Goal: Task Accomplishment & Management: Use online tool/utility

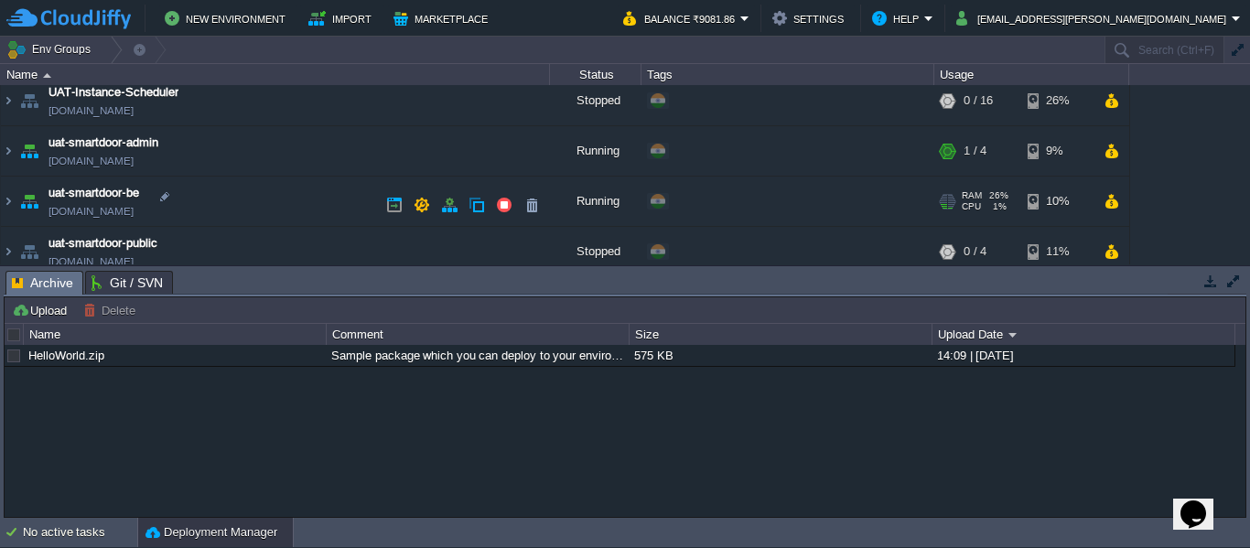
scroll to position [223, 0]
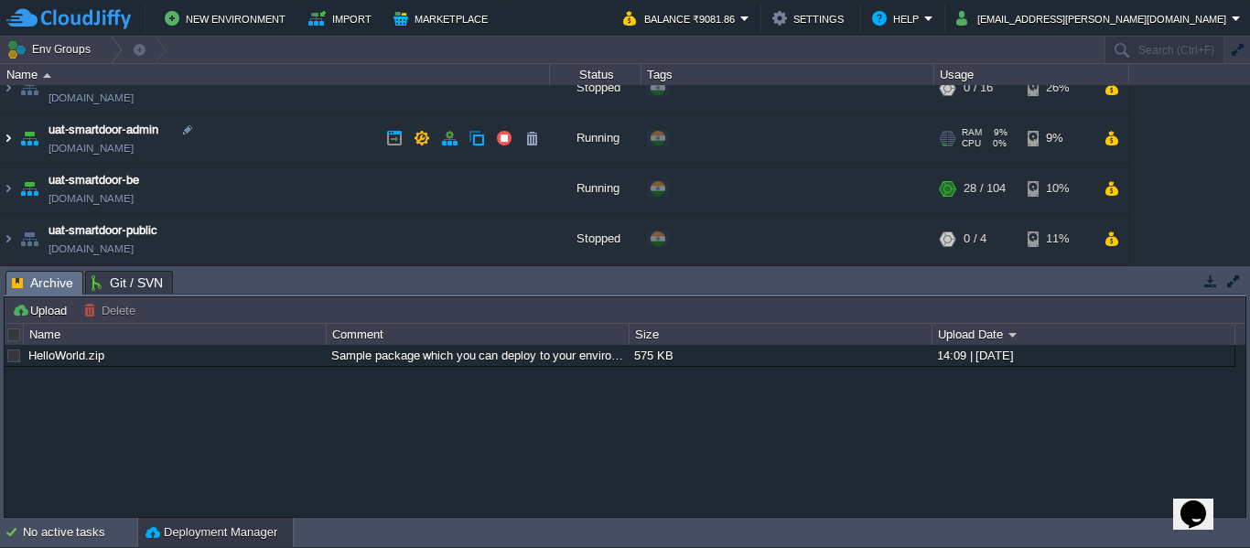
click at [8, 145] on img at bounding box center [8, 137] width 15 height 49
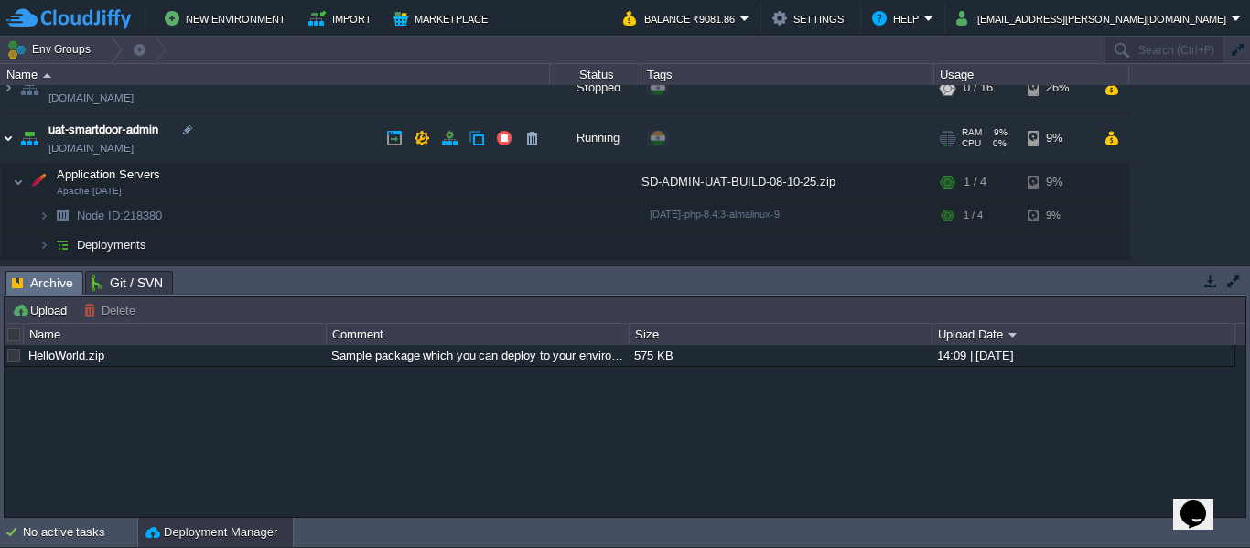
scroll to position [319, 0]
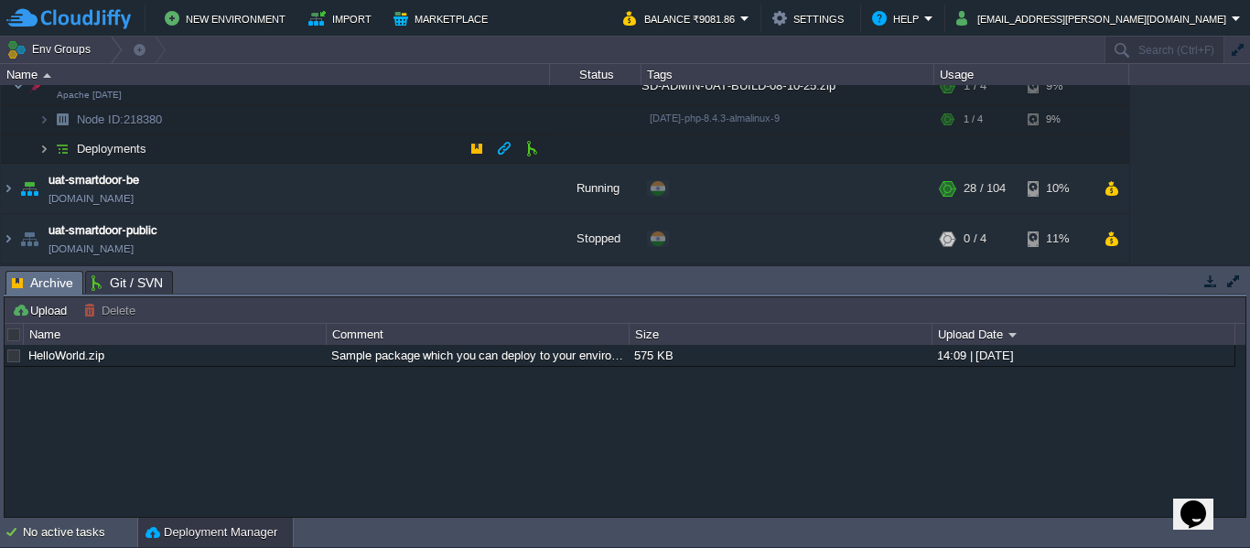
click at [40, 146] on img at bounding box center [43, 149] width 11 height 28
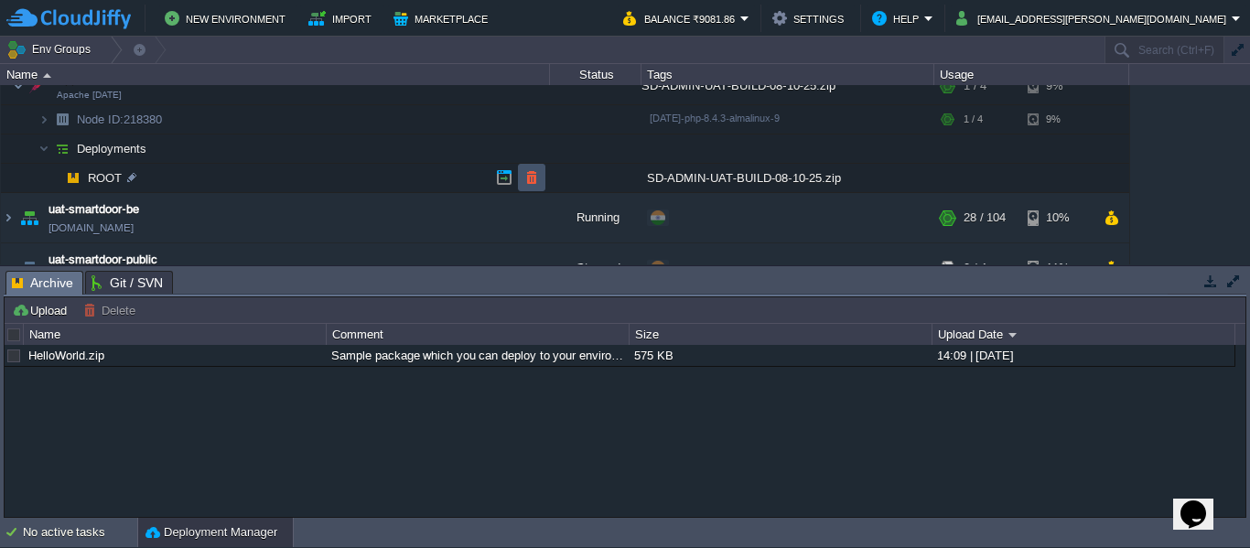
click at [524, 178] on button "button" at bounding box center [531, 177] width 16 height 16
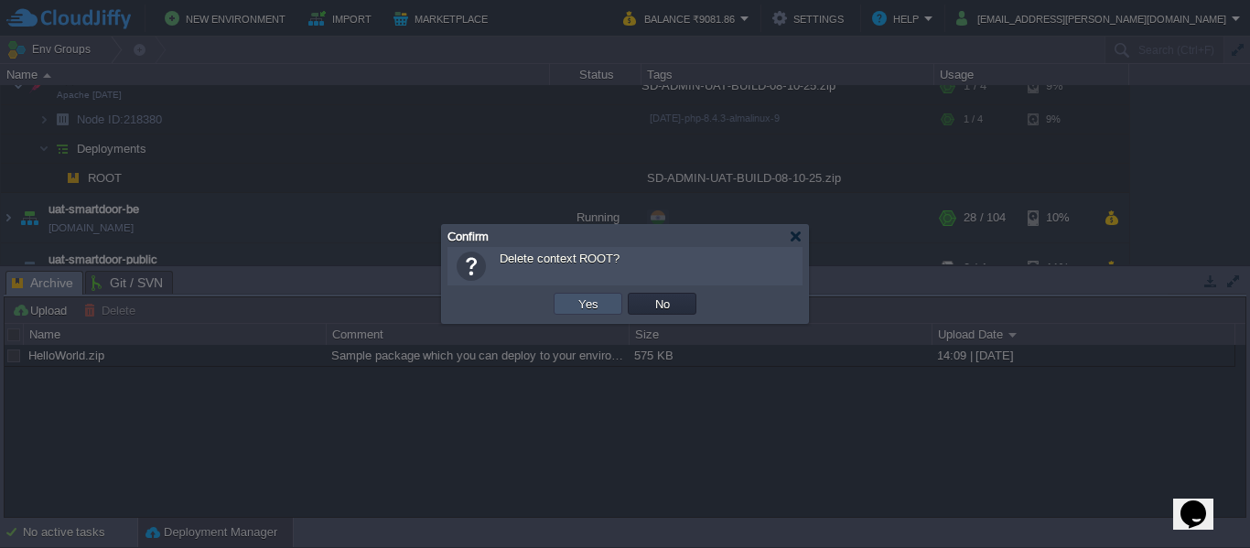
click at [587, 306] on button "Yes" at bounding box center [588, 304] width 31 height 16
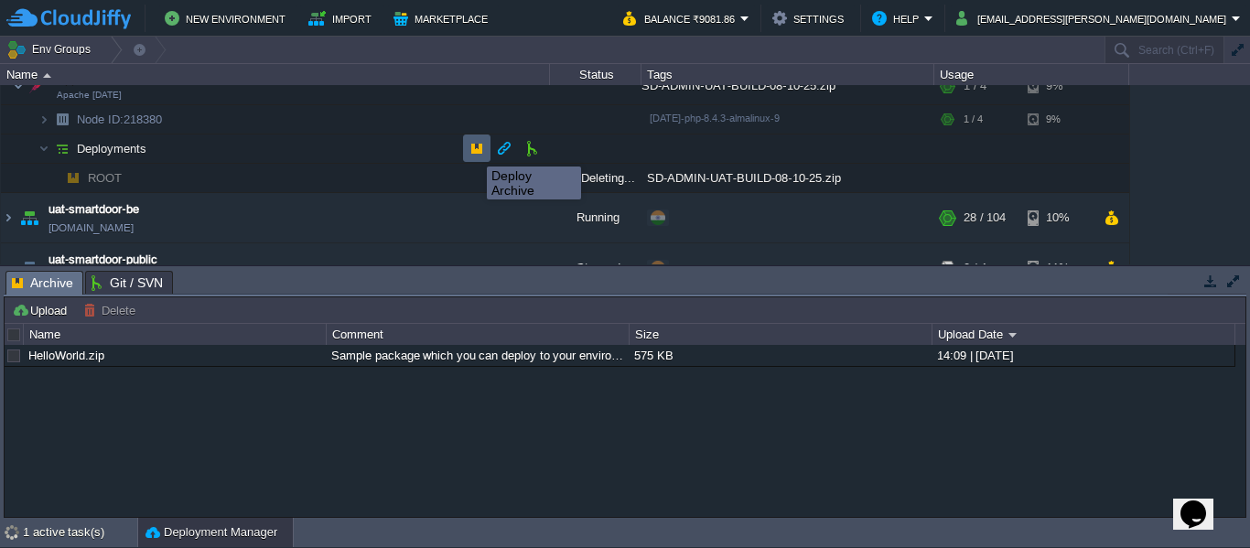
scroll to position [306, 0]
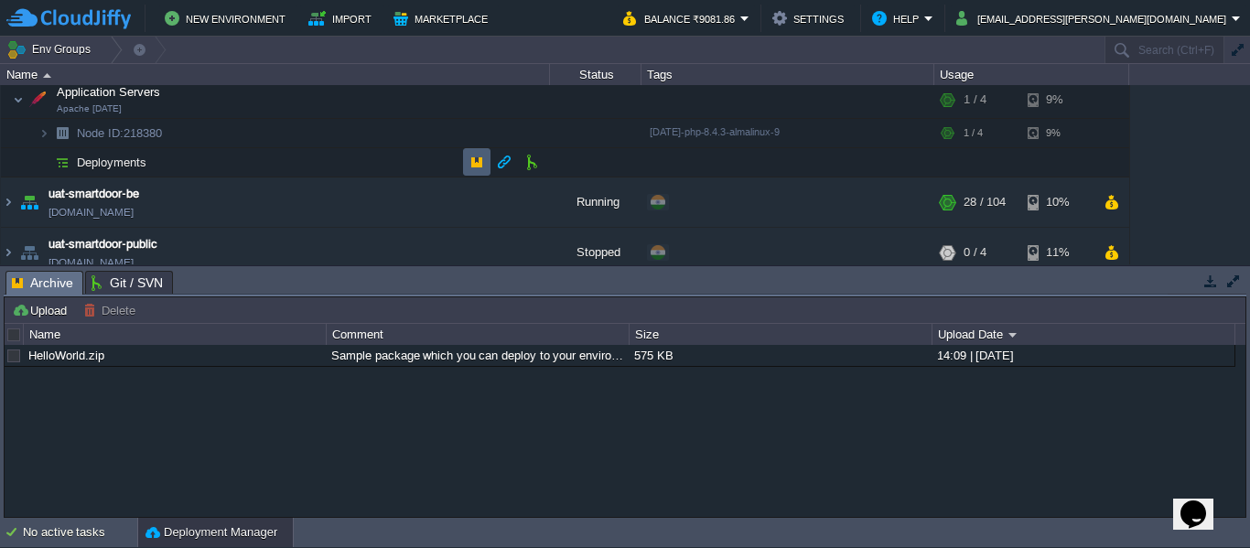
click at [473, 150] on td at bounding box center [476, 161] width 27 height 27
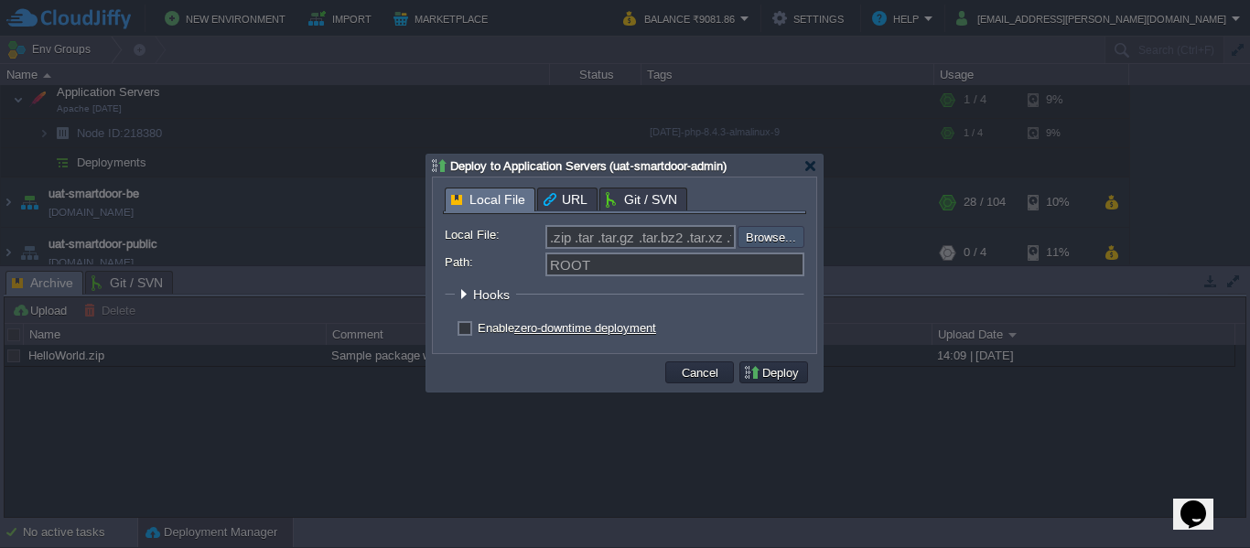
click at [783, 231] on input "file" at bounding box center [688, 237] width 231 height 22
type input "C:\fakepath\SD-ADMIN-UAT-BUILD-09-10-25.zip"
type input "SD-ADMIN-UAT-BUILD-09-10-25.zip"
click at [759, 371] on button "Deploy" at bounding box center [773, 372] width 61 height 16
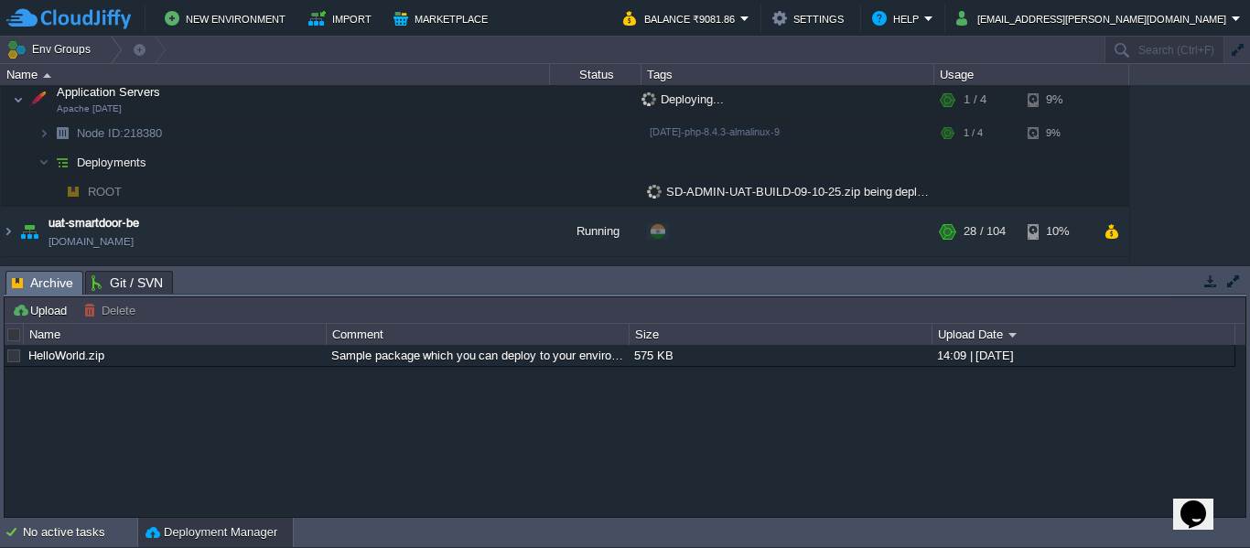
scroll to position [0, 0]
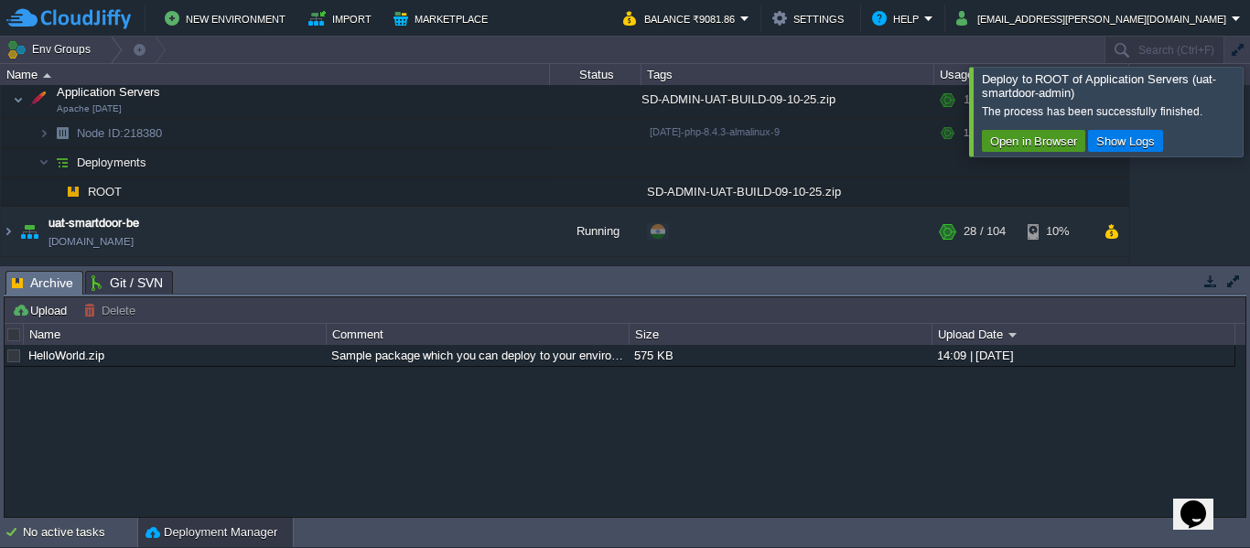
click at [1038, 143] on button "Open in Browser" at bounding box center [1034, 141] width 98 height 16
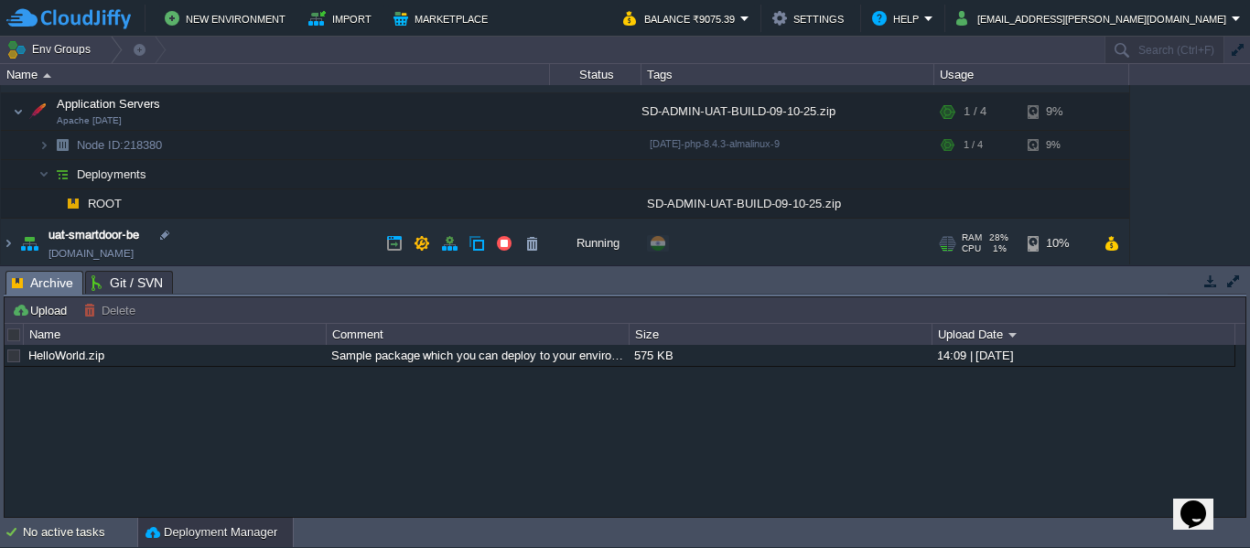
scroll to position [290, 0]
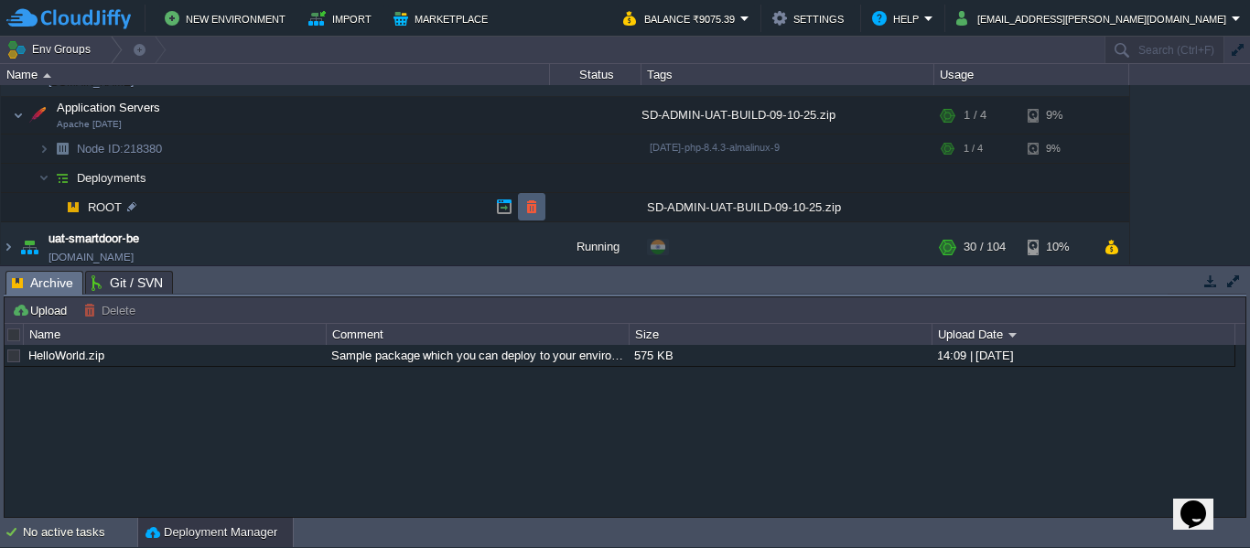
click at [544, 204] on td at bounding box center [531, 206] width 27 height 27
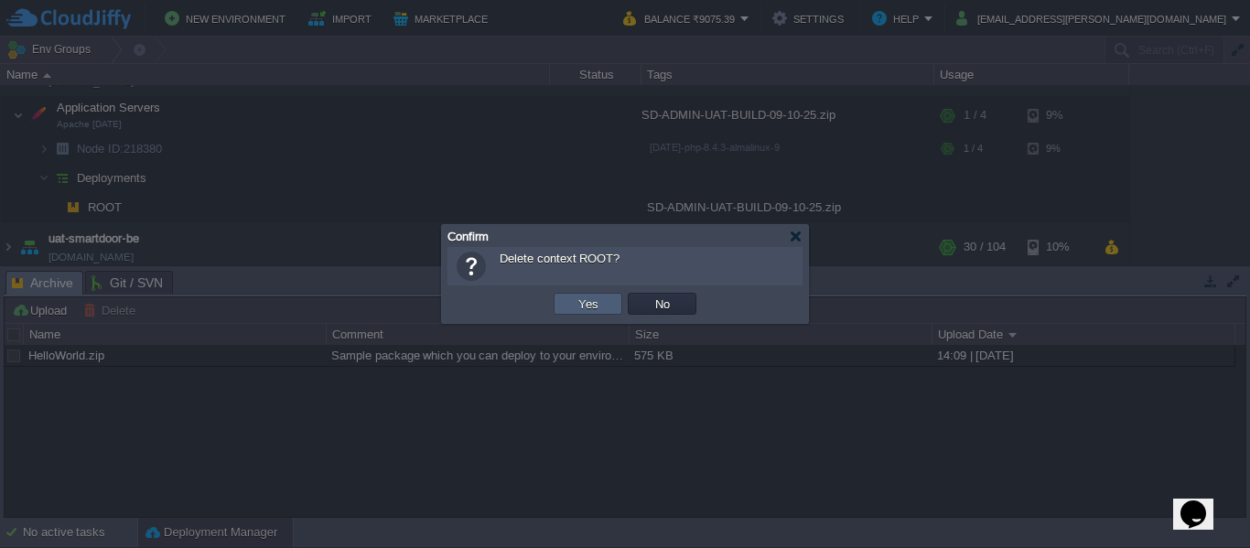
click at [604, 306] on td "Yes" at bounding box center [588, 304] width 69 height 22
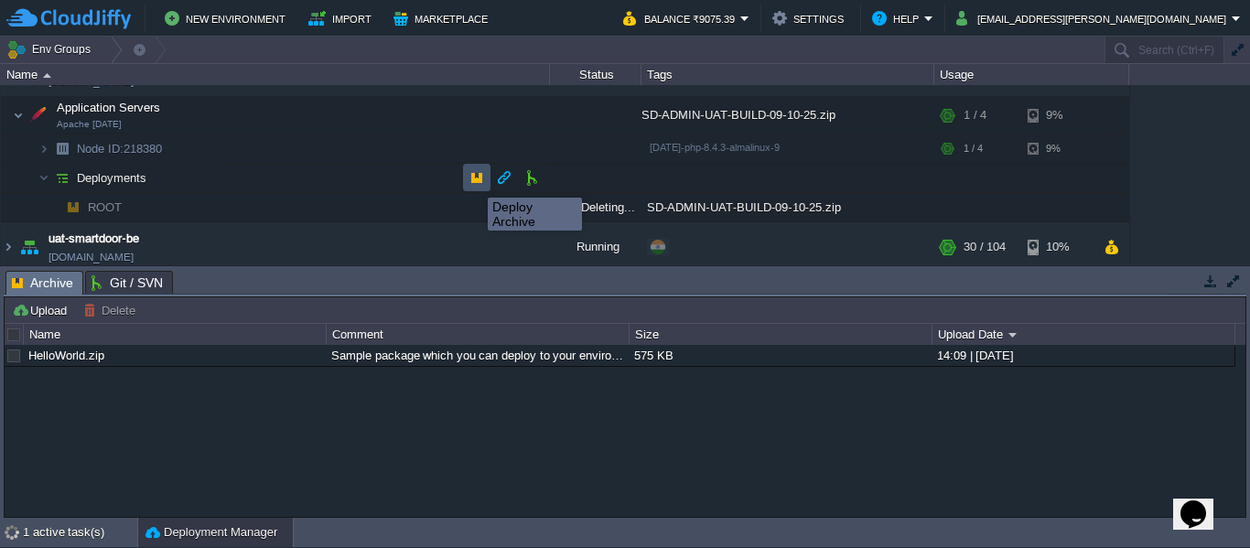
click at [474, 181] on button "button" at bounding box center [476, 177] width 16 height 16
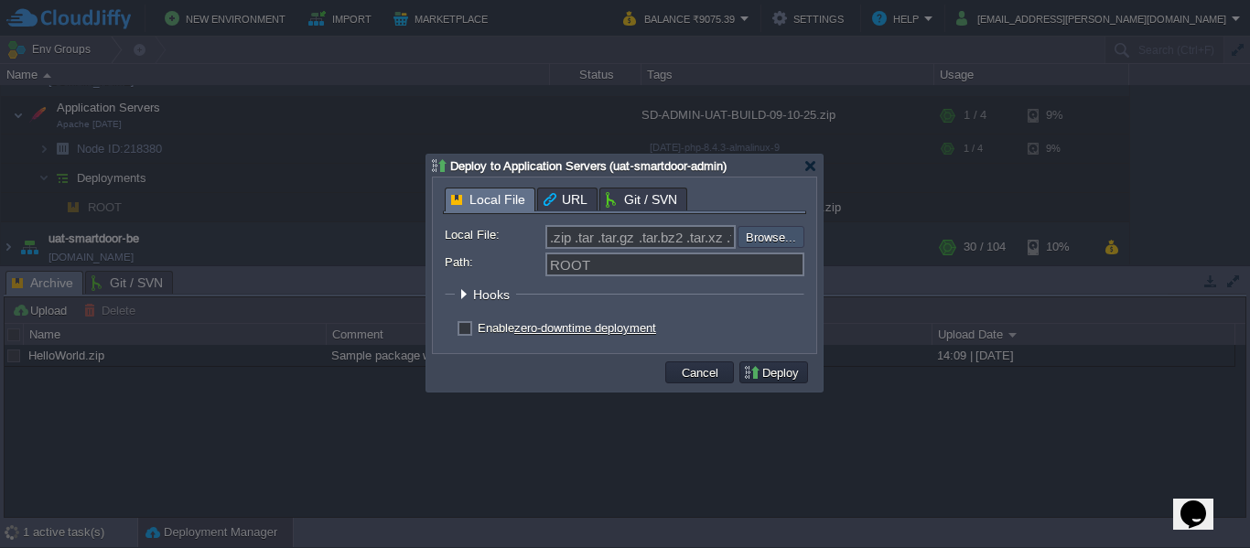
click at [774, 234] on input "file" at bounding box center [688, 237] width 231 height 22
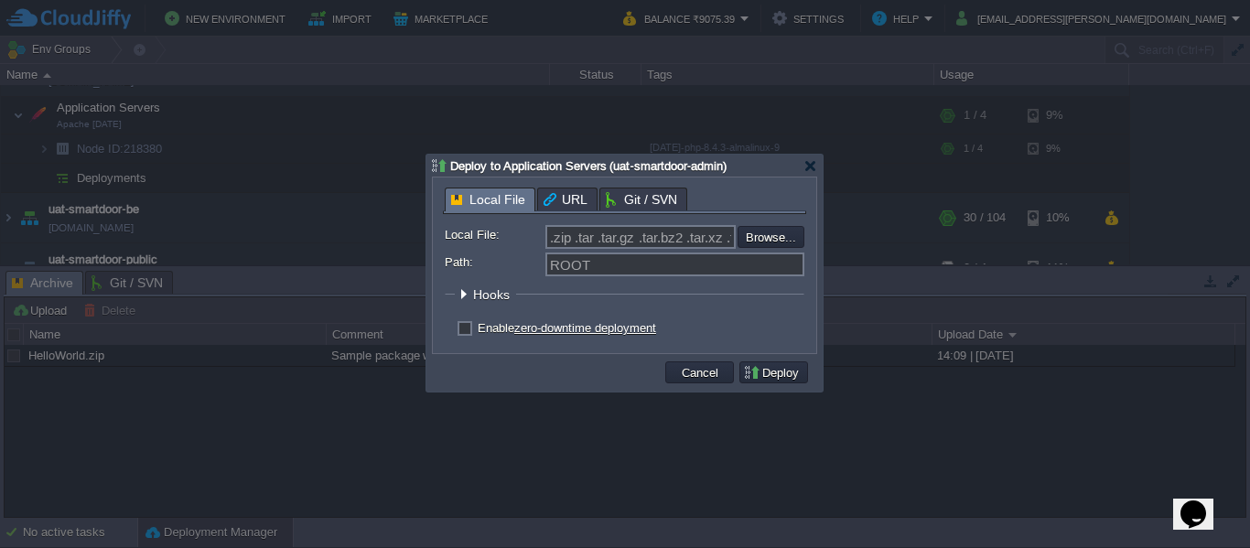
type input "C:\fakepath\SD-ADMIN-UAT-BUILD-09-10-25.zip"
type input "SD-ADMIN-UAT-BUILD-09-10-25.zip"
click at [769, 374] on button "Deploy" at bounding box center [773, 372] width 61 height 16
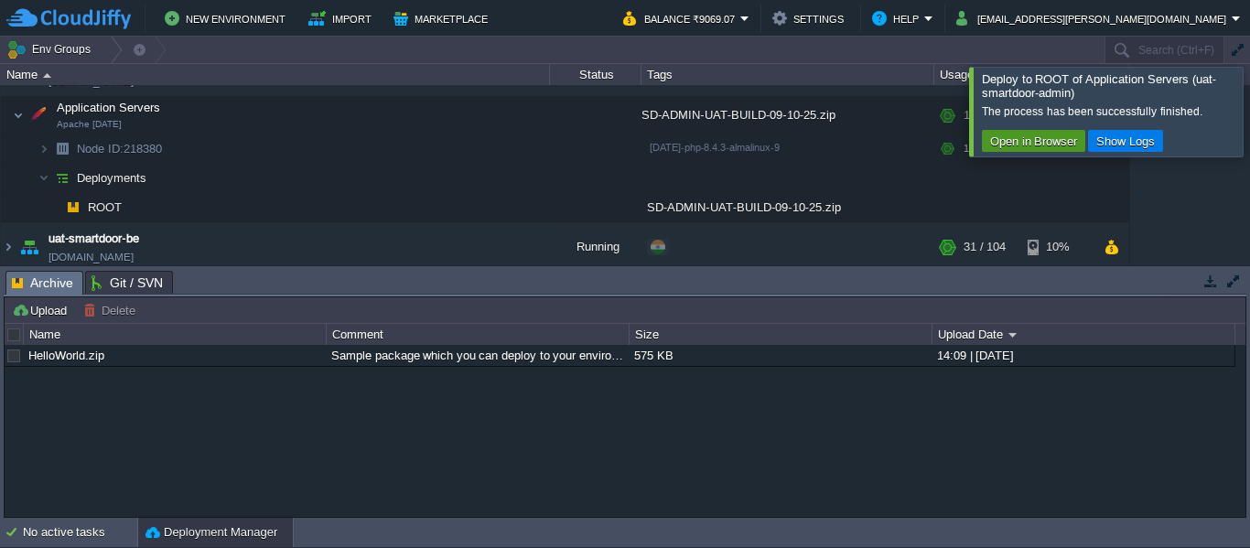
click at [1031, 139] on button "Open in Browser" at bounding box center [1034, 141] width 98 height 16
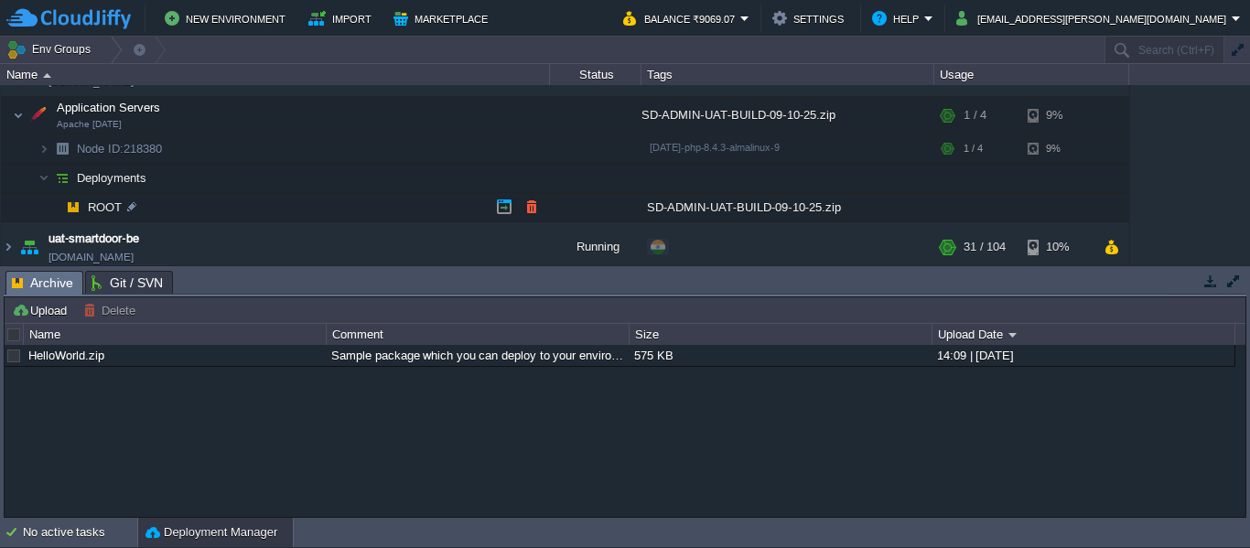
scroll to position [349, 0]
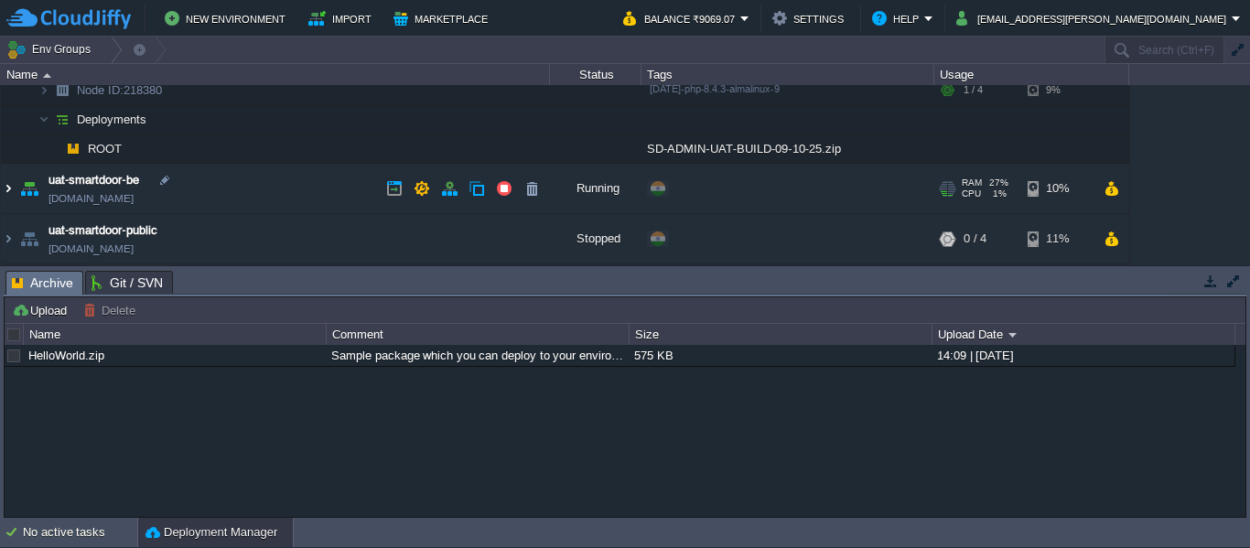
click at [9, 188] on img at bounding box center [8, 188] width 15 height 49
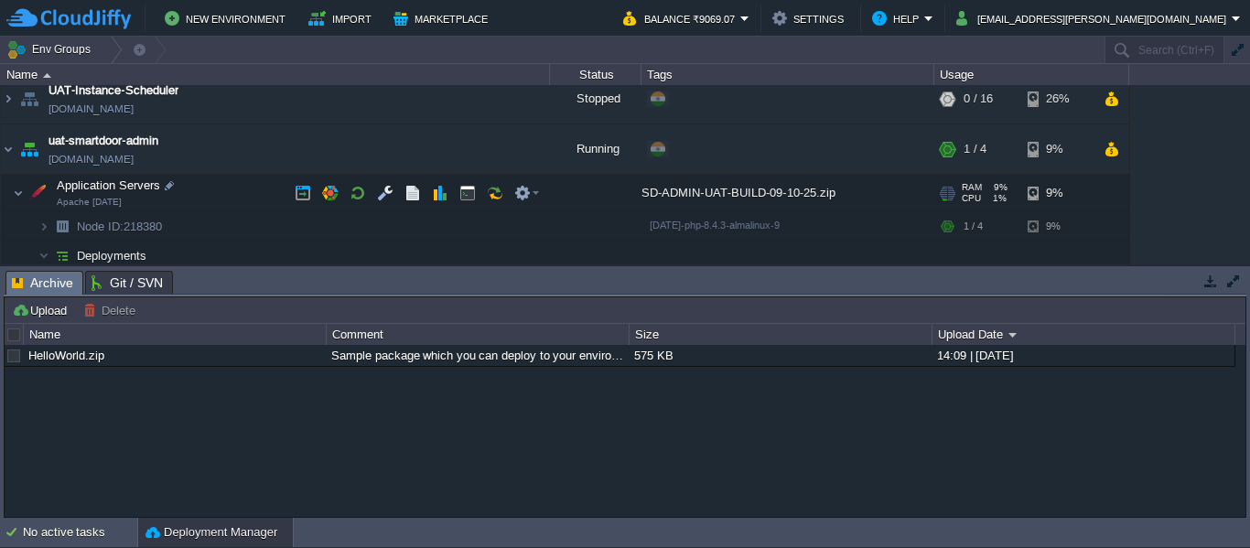
scroll to position [211, 0]
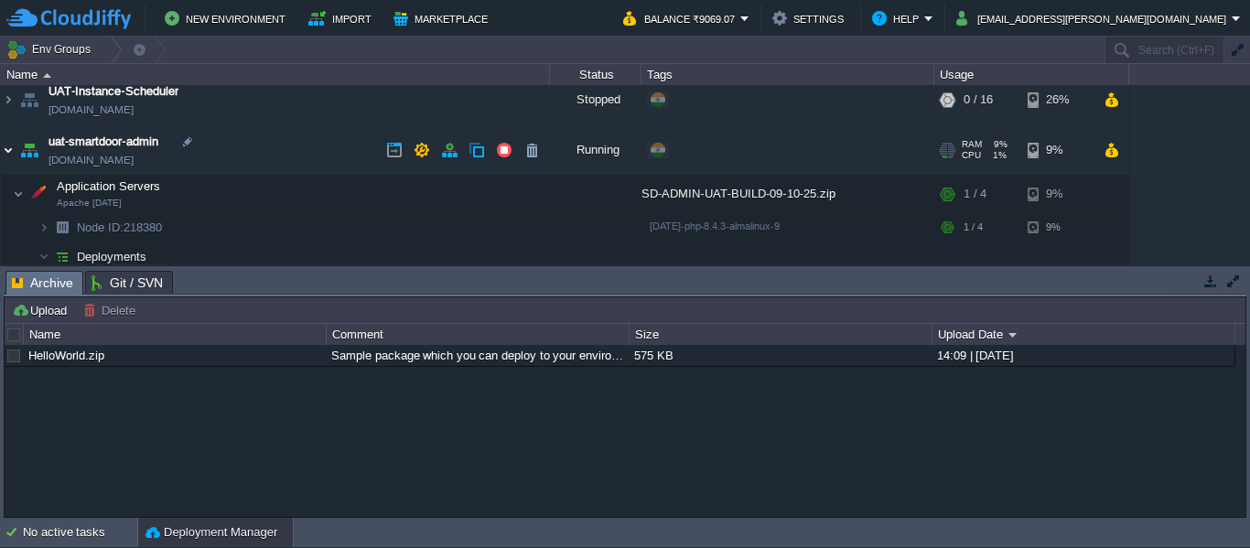
click at [6, 153] on img at bounding box center [8, 149] width 15 height 49
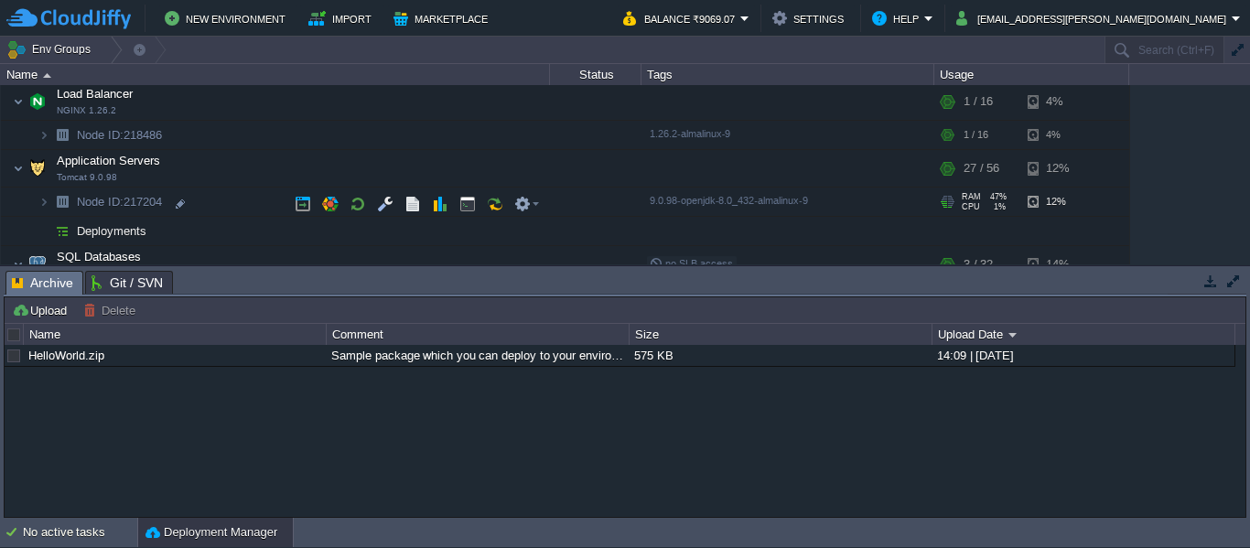
scroll to position [352, 0]
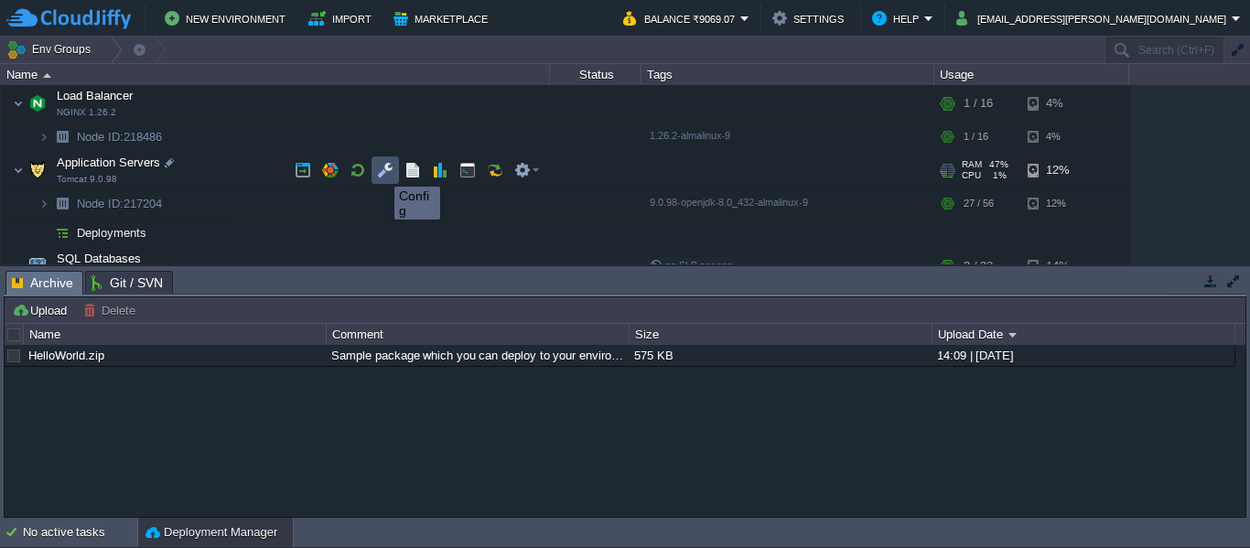
click at [381, 170] on button "button" at bounding box center [385, 170] width 16 height 16
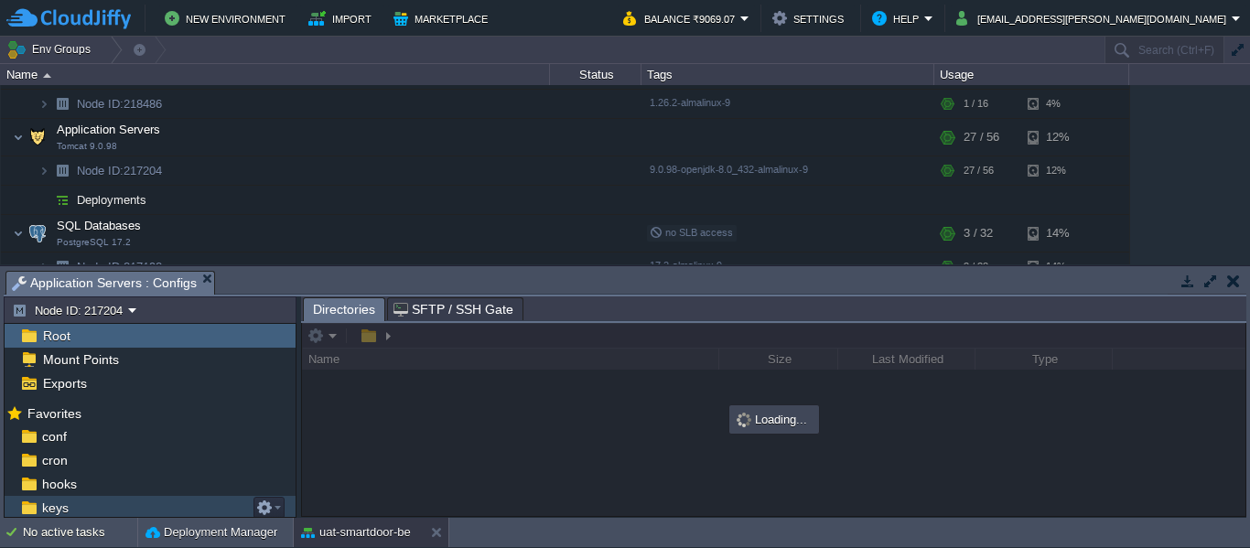
scroll to position [142, 0]
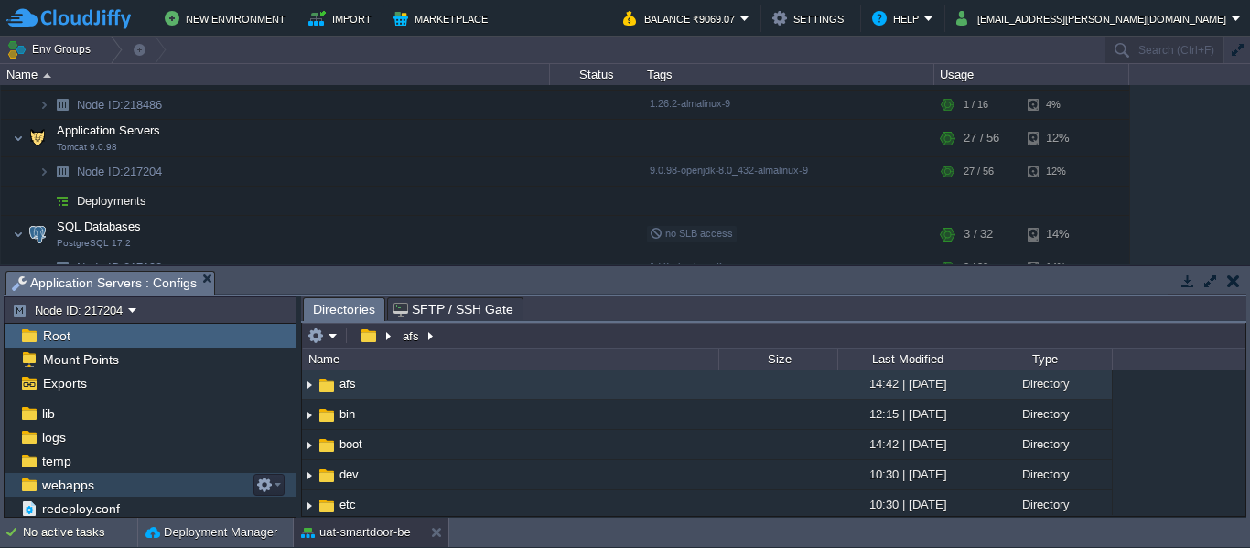
click at [91, 489] on span "webapps" at bounding box center [67, 485] width 59 height 16
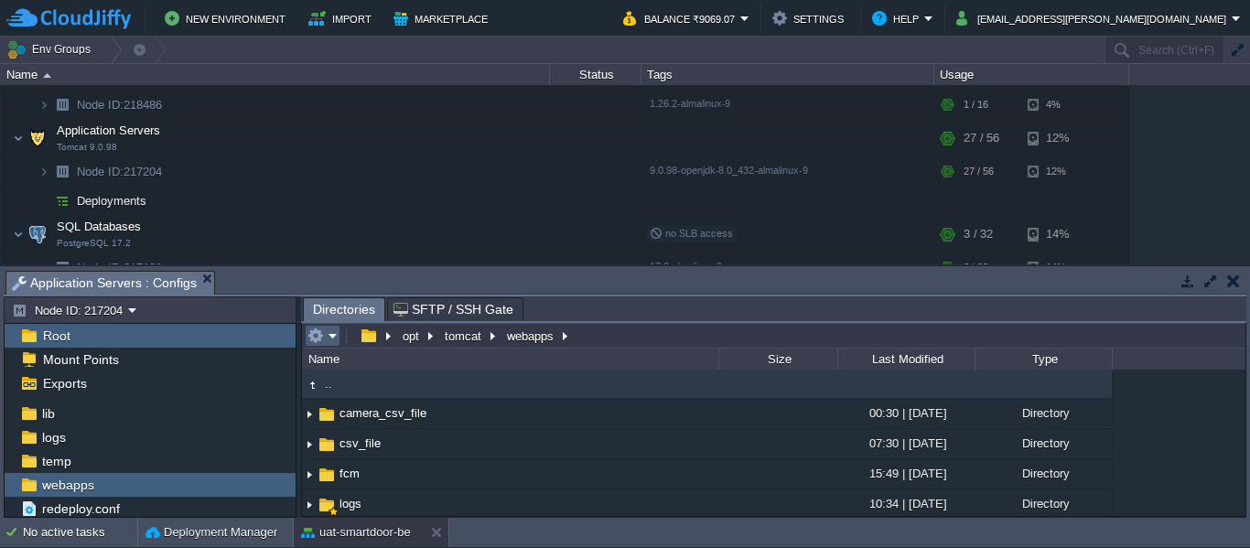
click at [335, 338] on em at bounding box center [322, 336] width 30 height 16
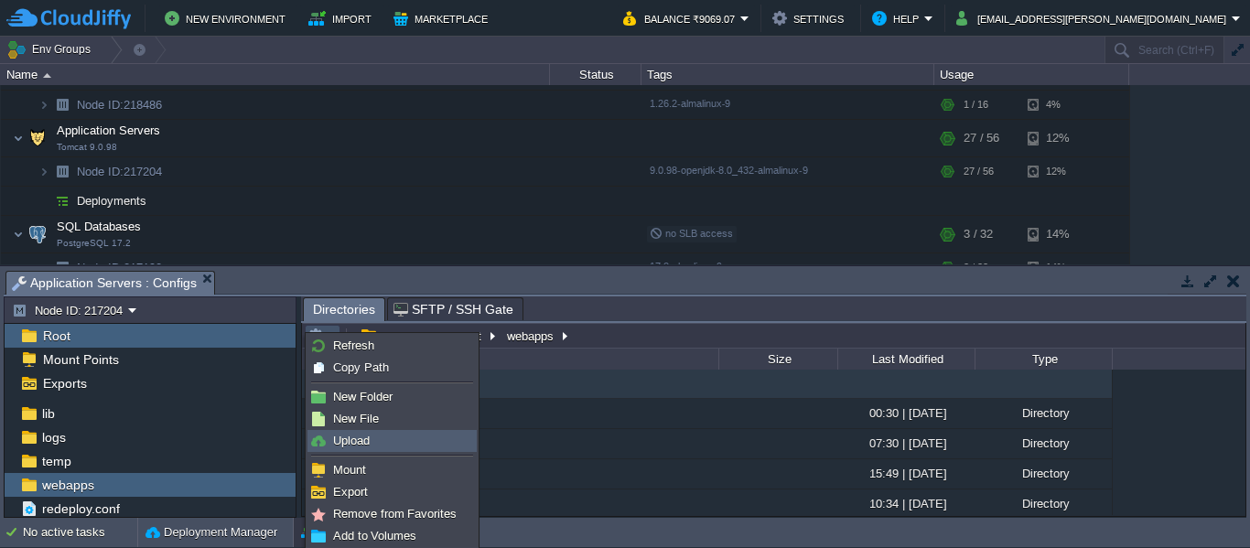
click at [398, 441] on link "Upload" at bounding box center [391, 441] width 167 height 20
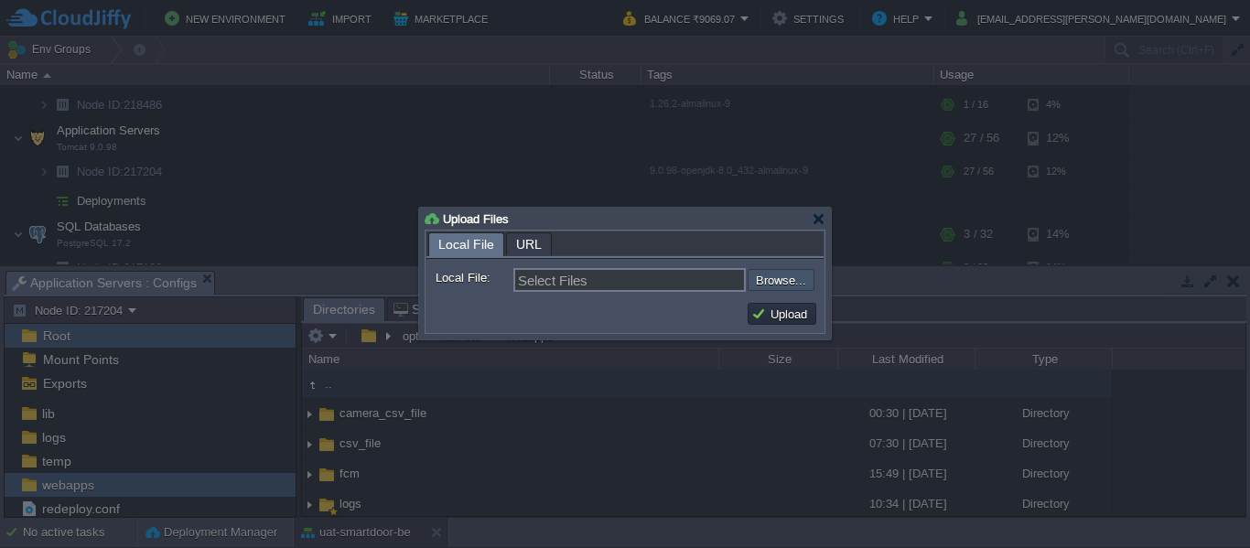
click at [770, 282] on input "file" at bounding box center [698, 280] width 231 height 22
type input "C:\fakepath\smartdoor-adminservice-1.1.1-SNAPSHOT.jar"
type input "smartdoor-adminservice-1.1.1-SNAPSHOT.jar"
click at [778, 315] on button "Upload" at bounding box center [781, 314] width 61 height 16
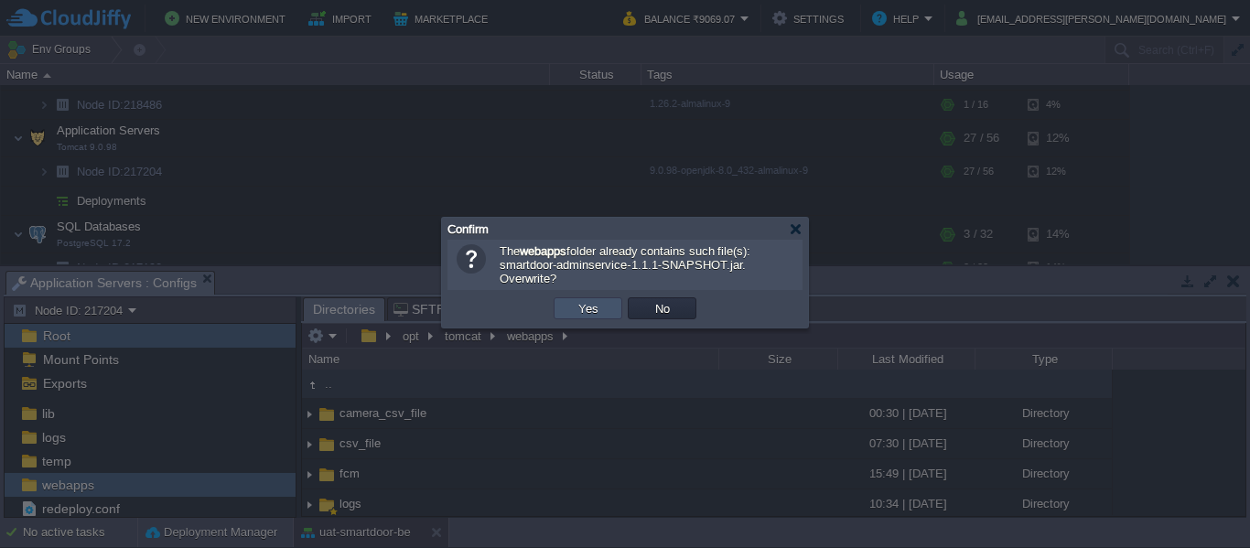
click at [580, 306] on button "Yes" at bounding box center [588, 308] width 31 height 16
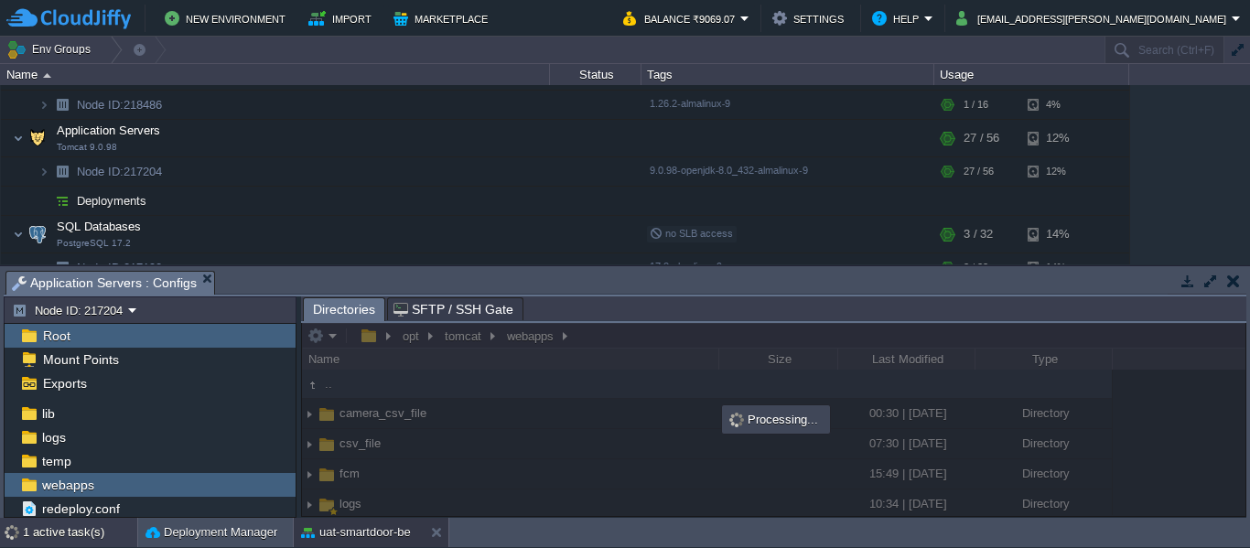
click at [91, 522] on div "1 active task(s)" at bounding box center [80, 532] width 114 height 29
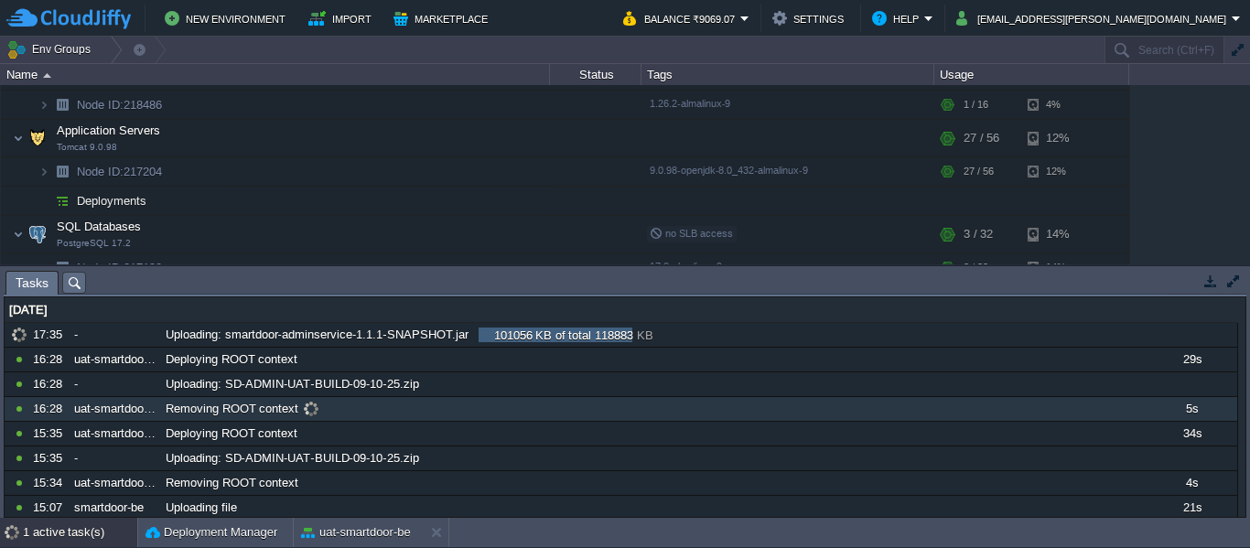
click at [598, 405] on div "Removing ROOT context" at bounding box center [653, 409] width 984 height 24
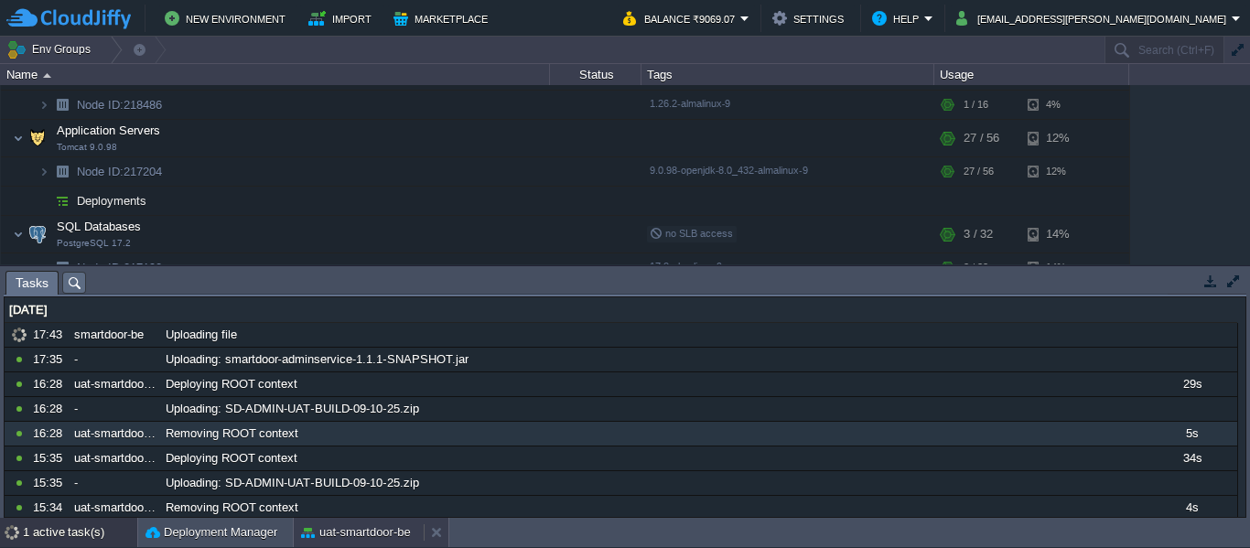
click at [338, 523] on button "uat-smartdoor-be" at bounding box center [356, 532] width 110 height 18
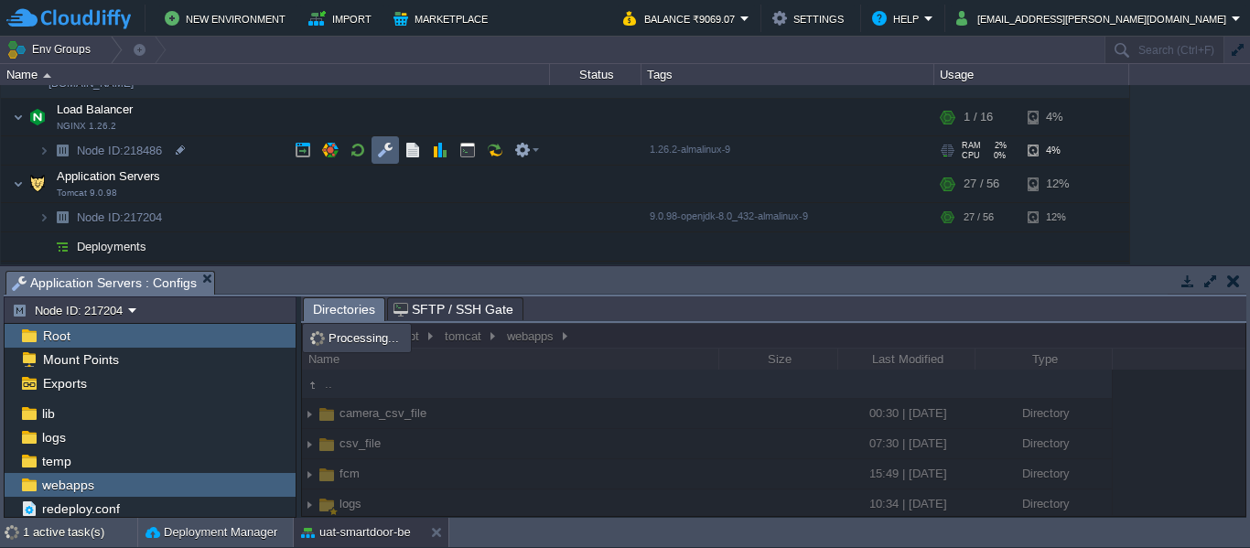
scroll to position [348, 0]
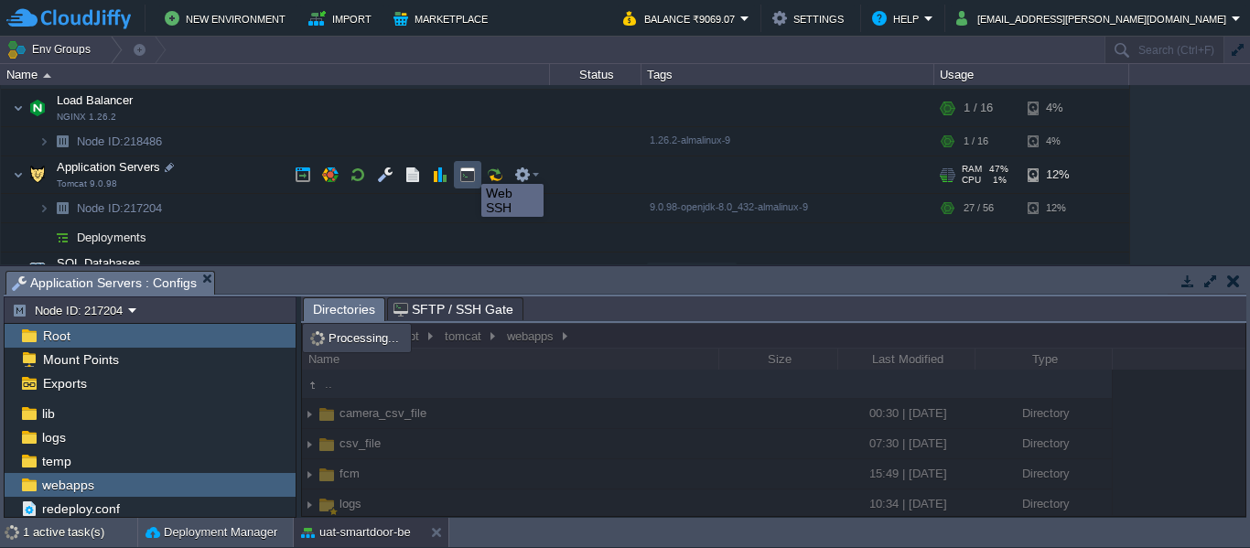
click at [465, 173] on button "button" at bounding box center [467, 175] width 16 height 16
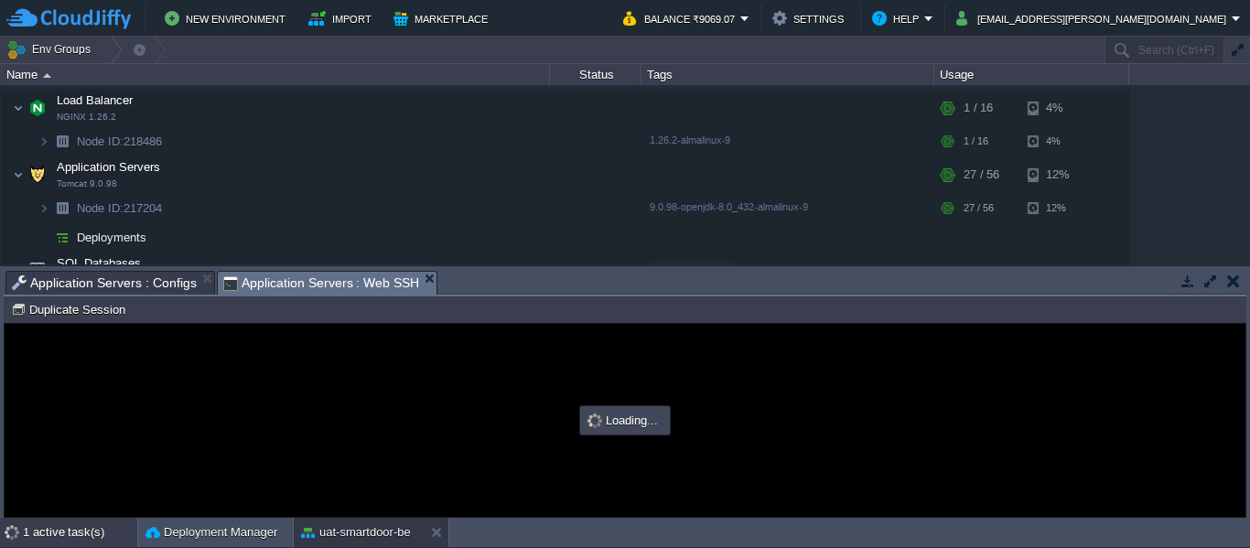
click at [48, 533] on div "1 active task(s)" at bounding box center [80, 532] width 114 height 29
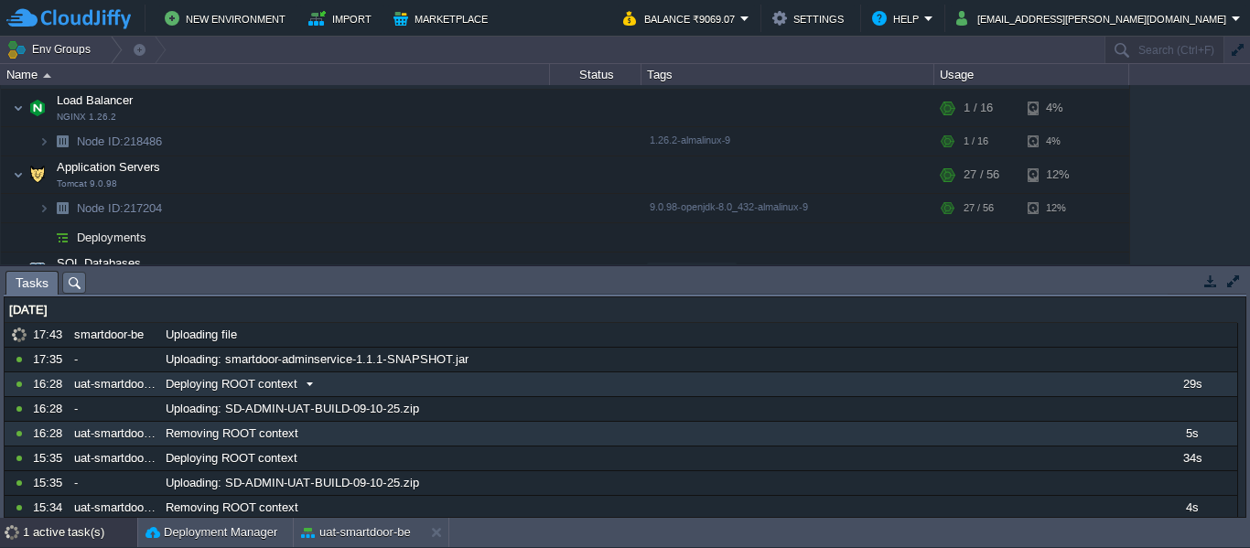
scroll to position [0, 0]
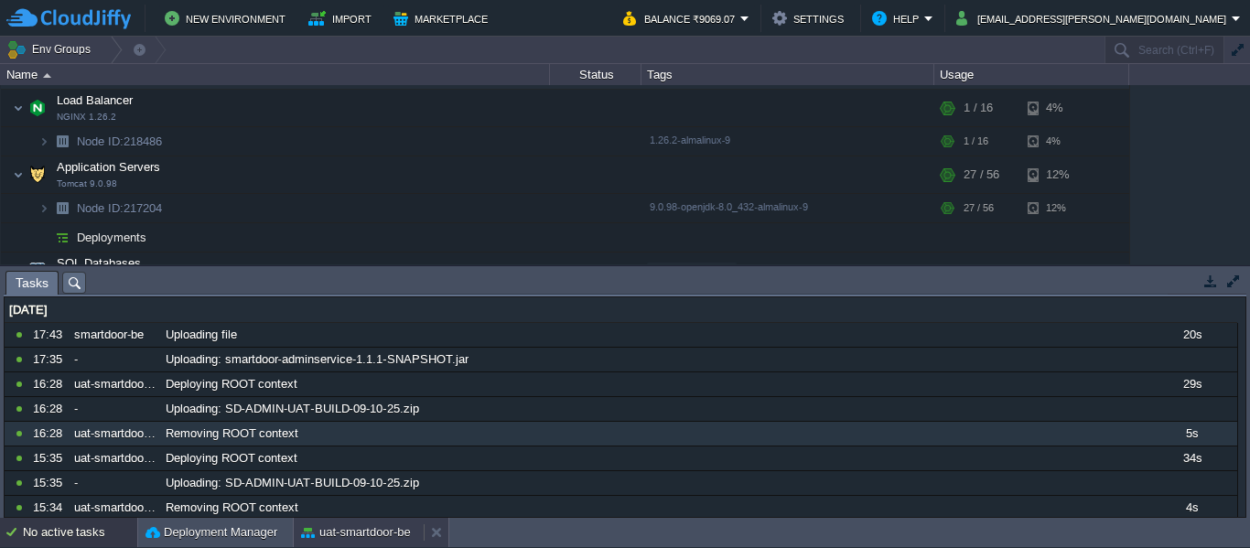
click at [344, 527] on button "uat-smartdoor-be" at bounding box center [356, 532] width 110 height 18
type input "#000000"
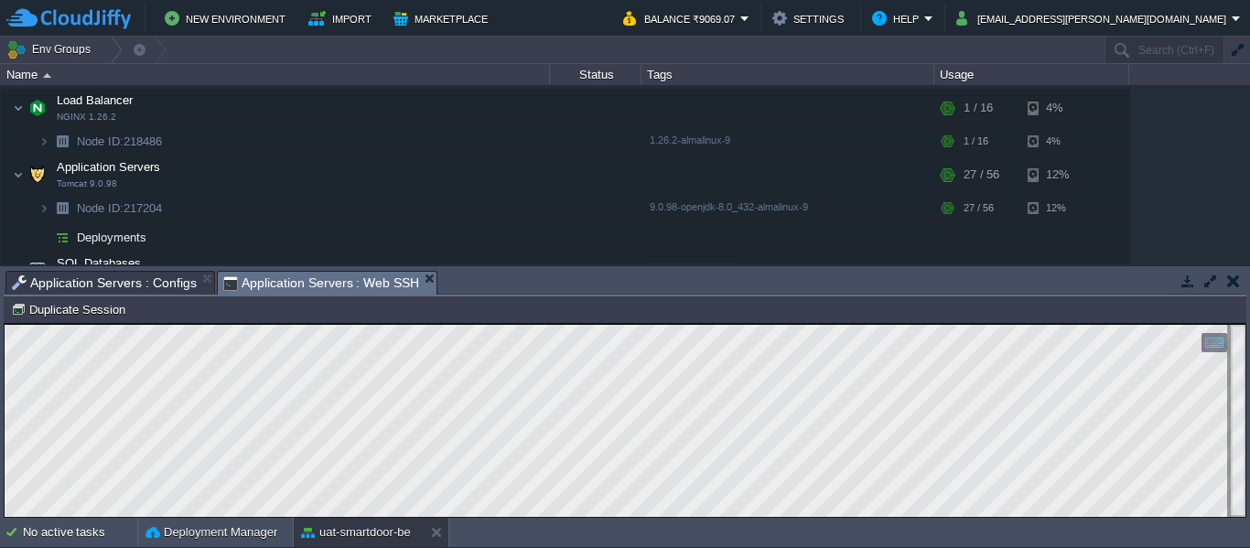
click at [260, 279] on span "Application Servers : Web SSH" at bounding box center [321, 283] width 197 height 23
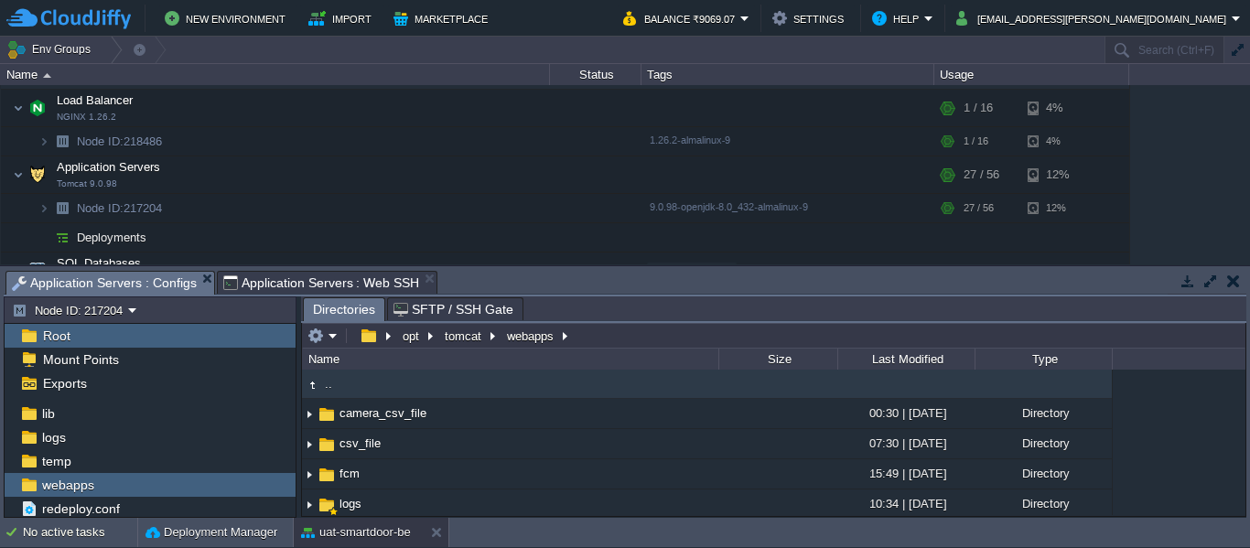
click at [159, 275] on span "Application Servers : Configs" at bounding box center [104, 283] width 185 height 23
click at [85, 535] on div "No active tasks" at bounding box center [80, 532] width 114 height 29
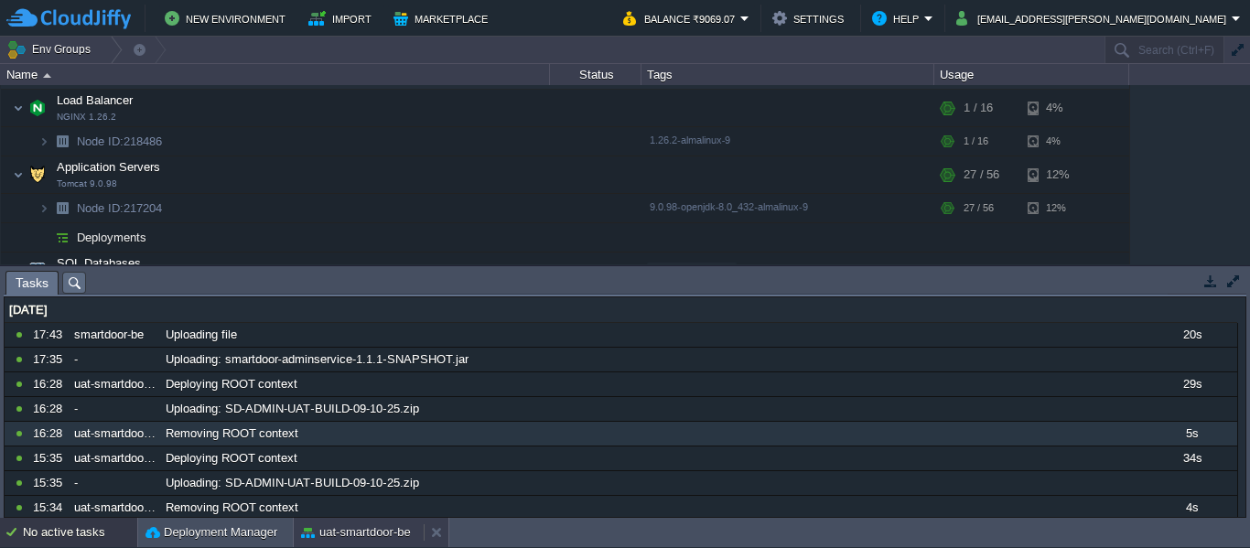
click at [314, 532] on button "uat-smartdoor-be" at bounding box center [356, 532] width 110 height 18
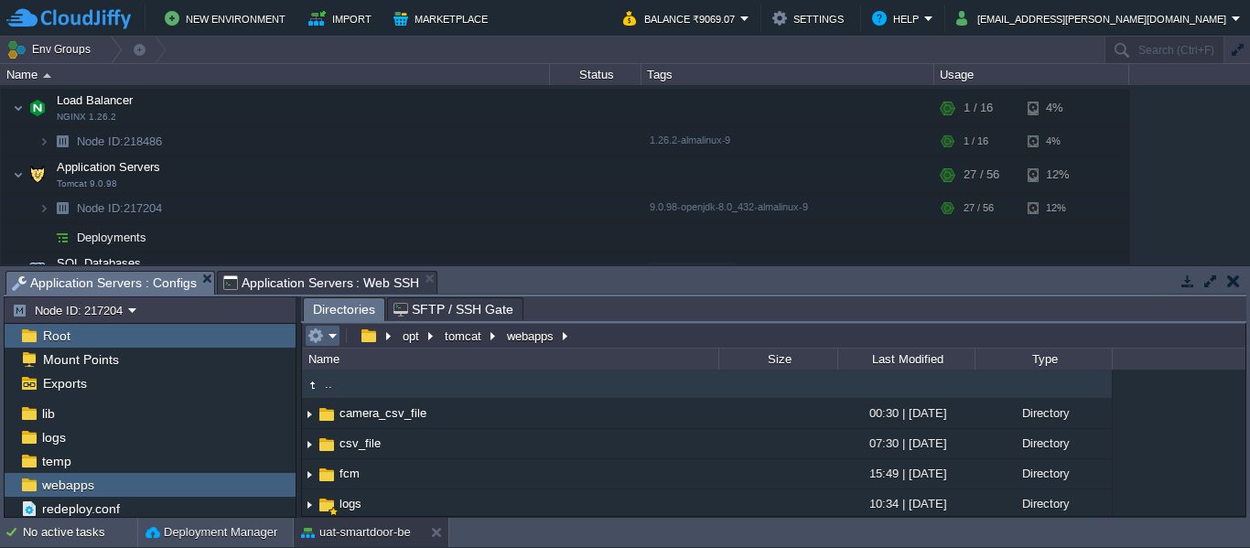
click at [328, 336] on em at bounding box center [322, 336] width 30 height 16
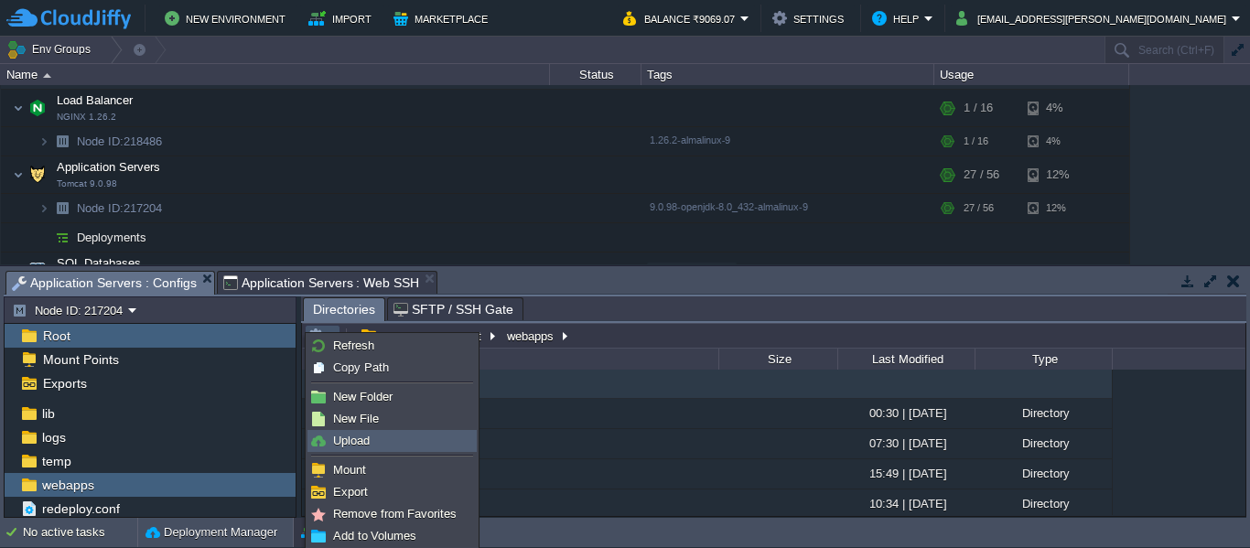
click at [354, 436] on span "Upload" at bounding box center [351, 441] width 37 height 14
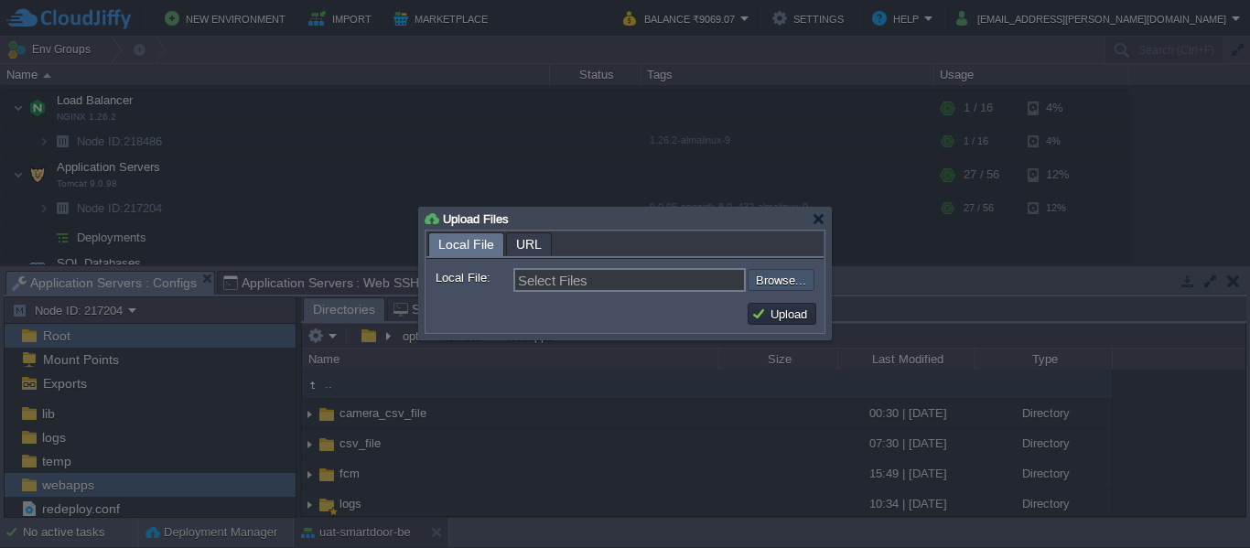
click at [792, 290] on input "file" at bounding box center [698, 280] width 231 height 22
type input "C:\fakepath\smartdoor-smartlockservice-1.1.1-SNAPSHOT.jar"
type input "smartdoor-smartlockservice-1.1.1-SNAPSHOT.jar"
click at [779, 317] on button "Upload" at bounding box center [781, 314] width 61 height 16
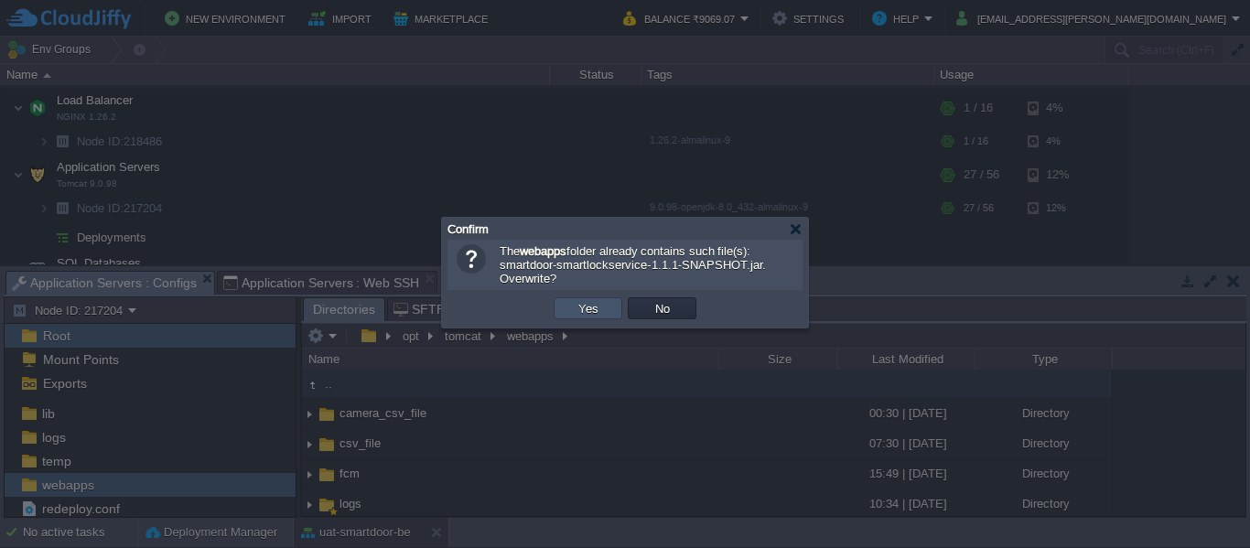
click at [588, 310] on button "Yes" at bounding box center [588, 308] width 31 height 16
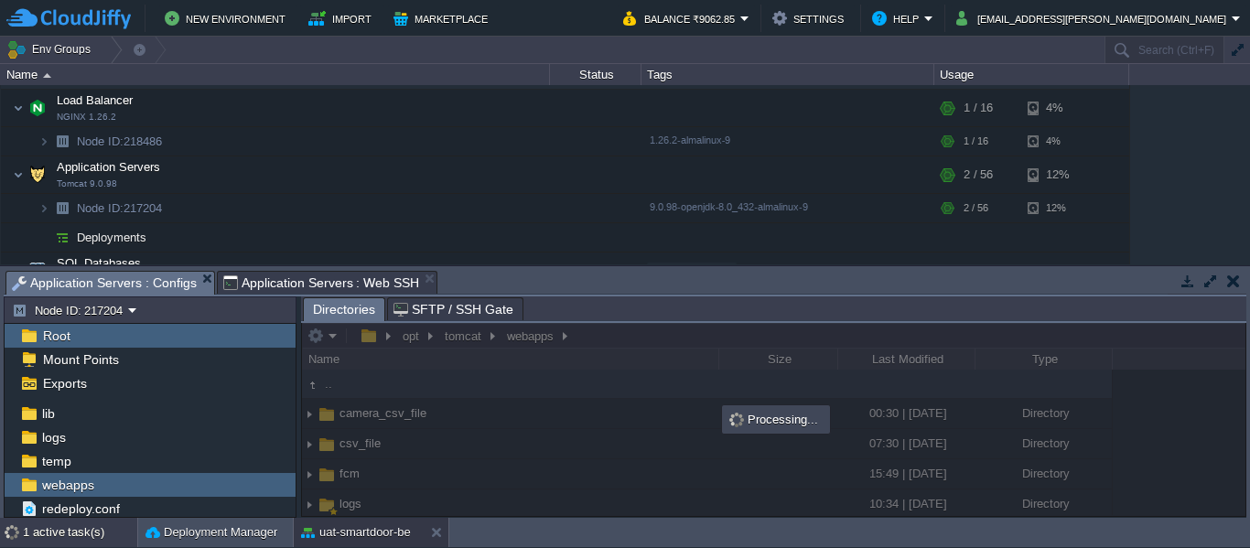
click at [86, 524] on div "1 active task(s)" at bounding box center [80, 532] width 114 height 29
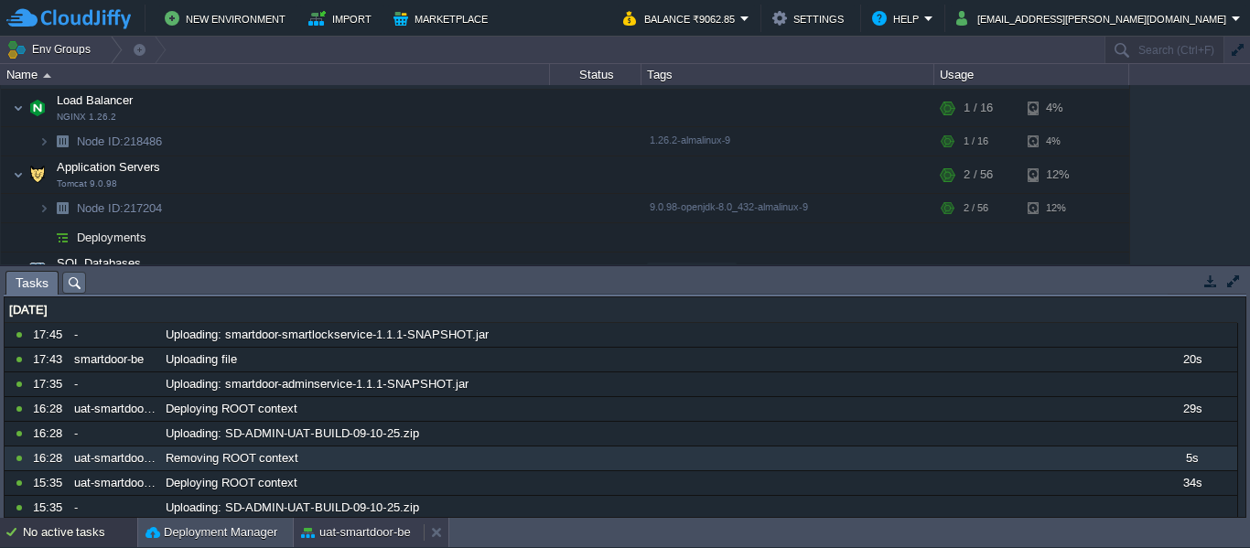
click at [362, 528] on button "uat-smartdoor-be" at bounding box center [356, 532] width 110 height 18
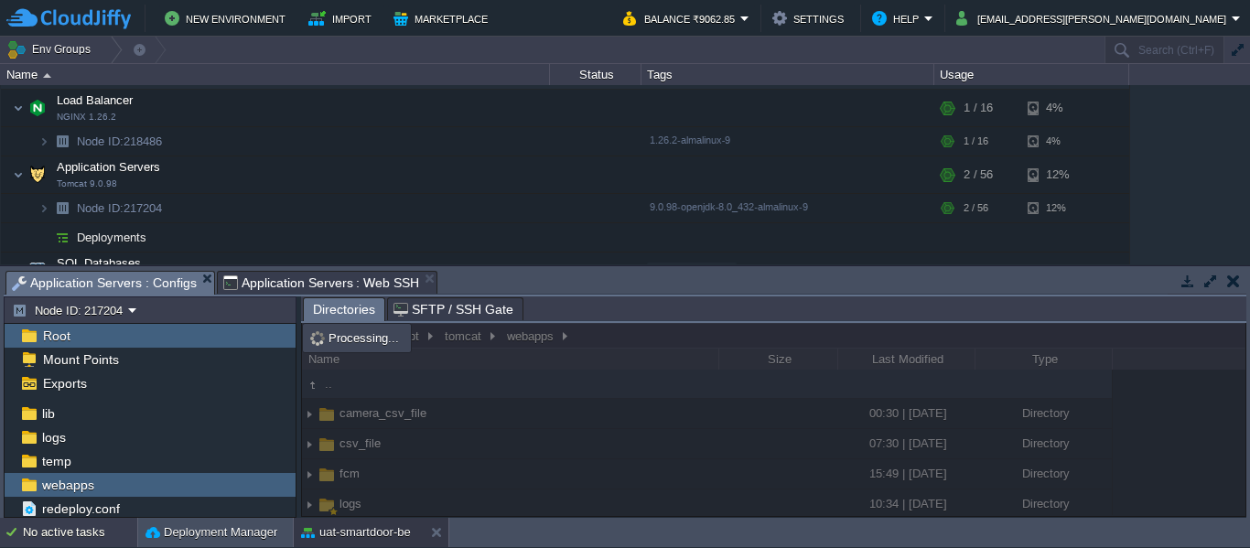
click at [59, 525] on div "No active tasks" at bounding box center [80, 532] width 114 height 29
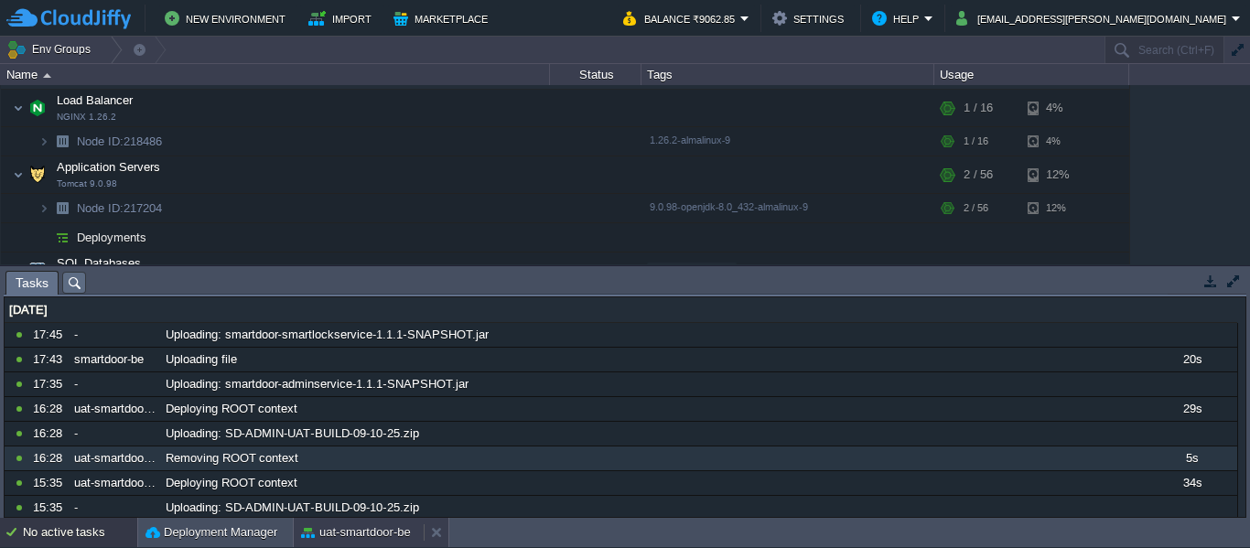
click at [356, 523] on button "uat-smartdoor-be" at bounding box center [356, 532] width 110 height 18
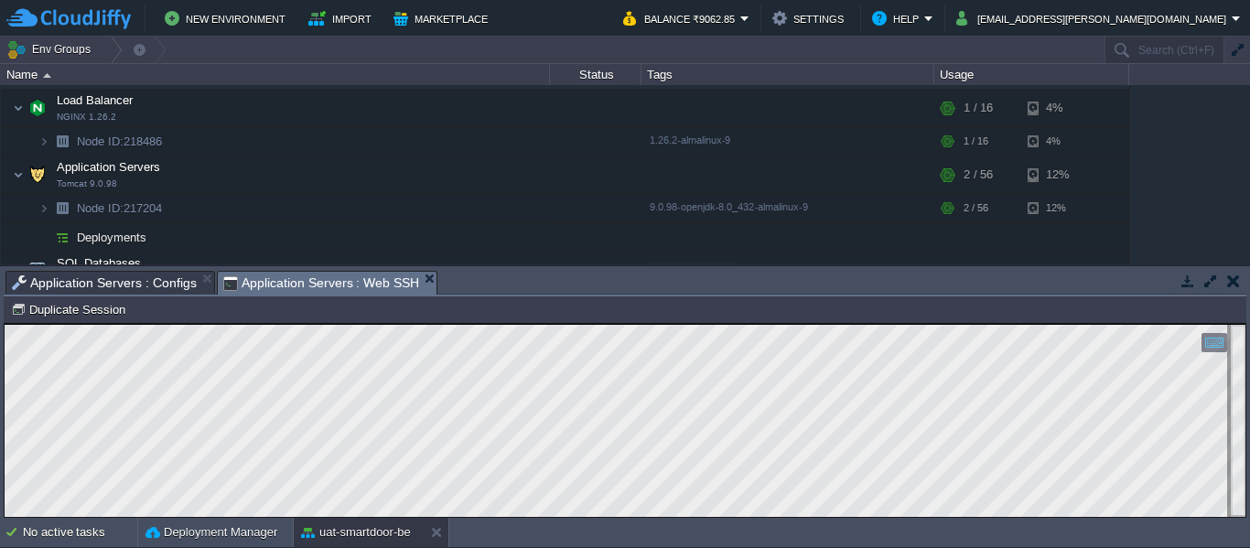
click at [278, 279] on span "Application Servers : Web SSH" at bounding box center [321, 283] width 197 height 23
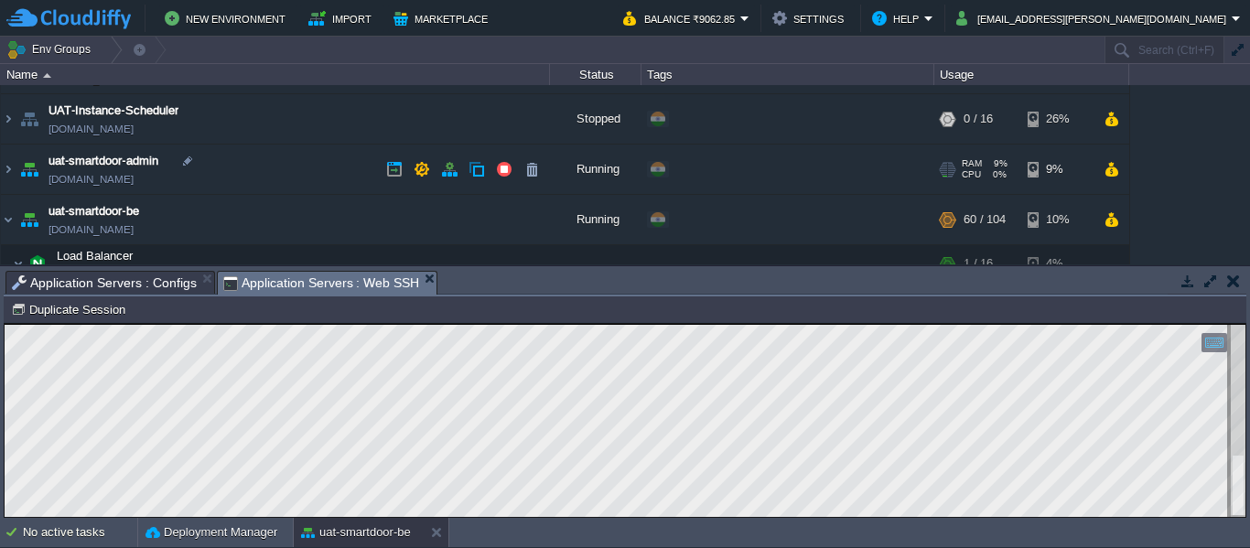
scroll to position [188, 0]
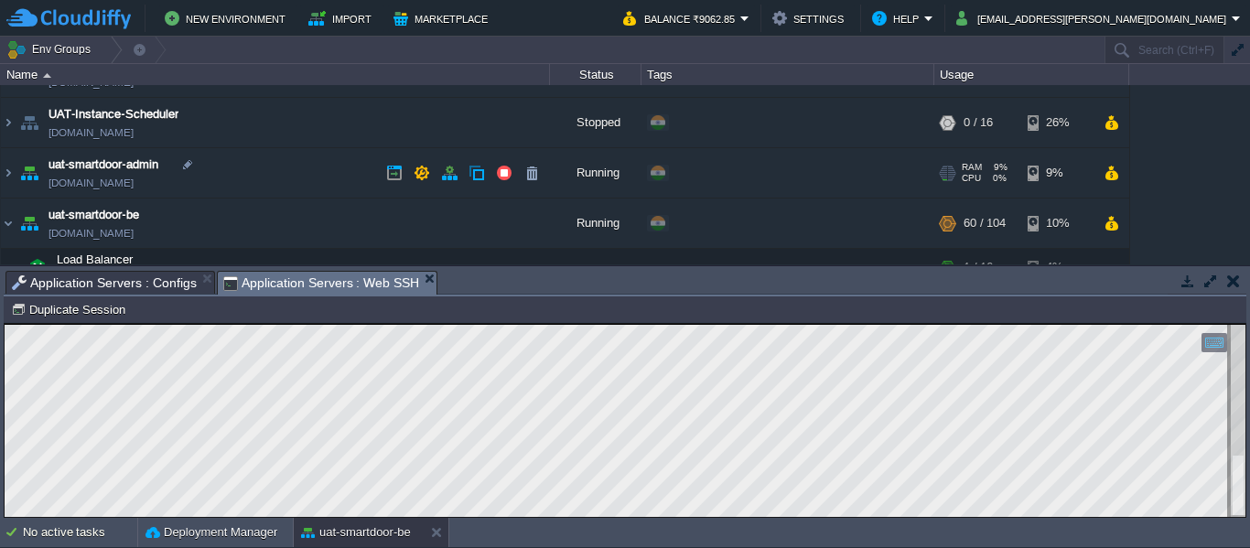
click at [134, 181] on link "[DOMAIN_NAME]" at bounding box center [90, 183] width 85 height 18
